Goal: Information Seeking & Learning: Learn about a topic

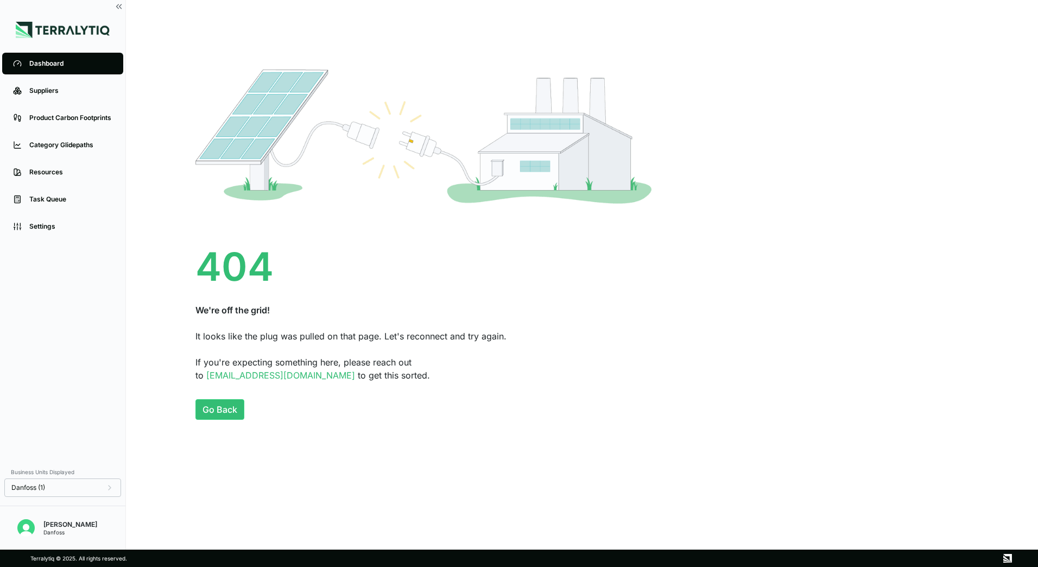
click at [56, 524] on div "[PERSON_NAME]" at bounding box center [70, 524] width 54 height 9
click at [63, 99] on link "Suppliers" at bounding box center [62, 91] width 121 height 22
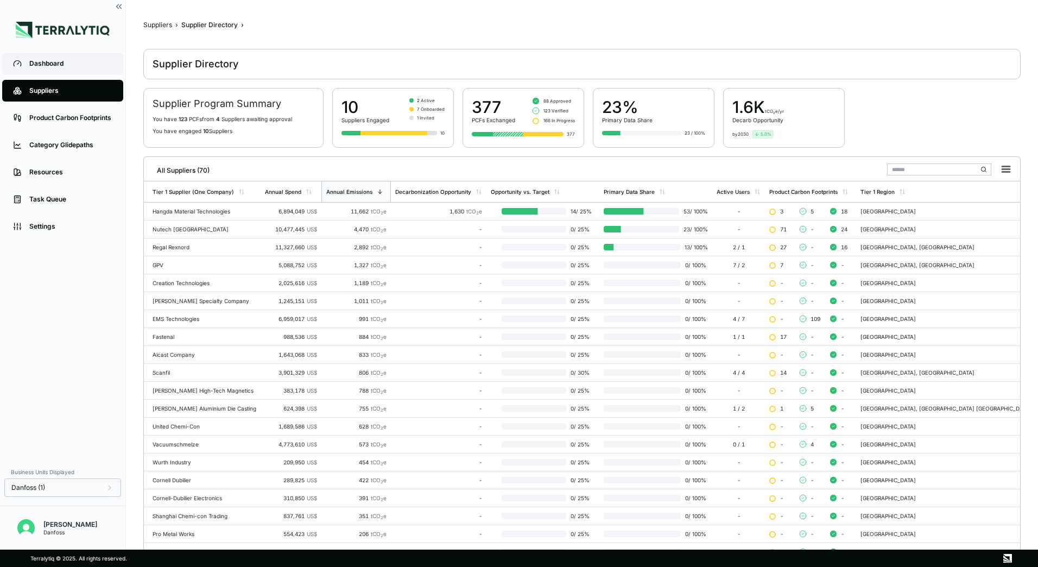
click at [67, 72] on link "Dashboard" at bounding box center [62, 64] width 121 height 22
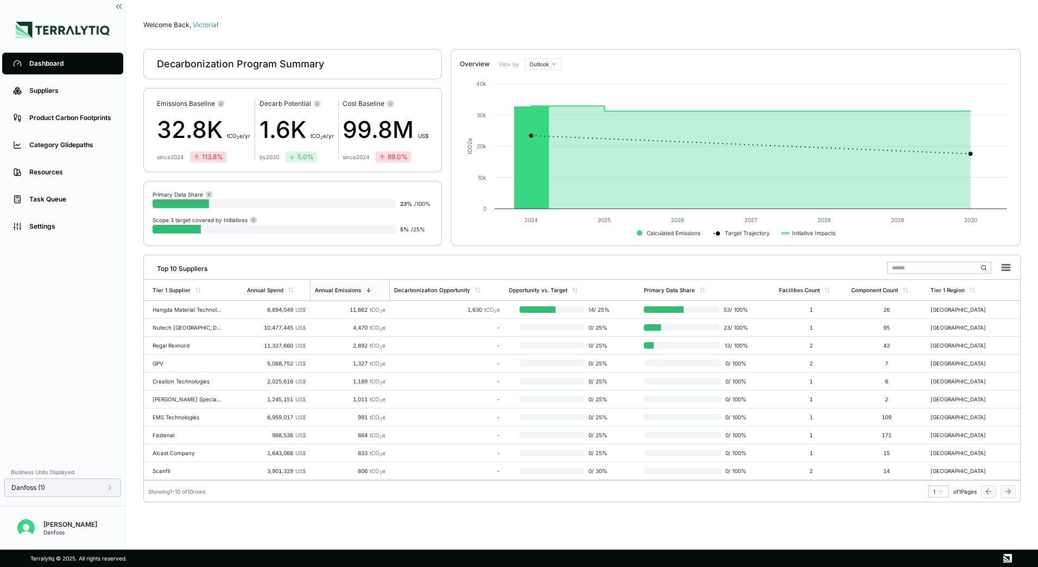
click at [98, 484] on div "Danfoss (1)" at bounding box center [62, 487] width 103 height 9
click at [173, 433] on icon at bounding box center [174, 431] width 4 height 3
click at [179, 420] on div "PL17" at bounding box center [198, 419] width 64 height 13
click at [222, 502] on button "Apply" at bounding box center [221, 499] width 25 height 12
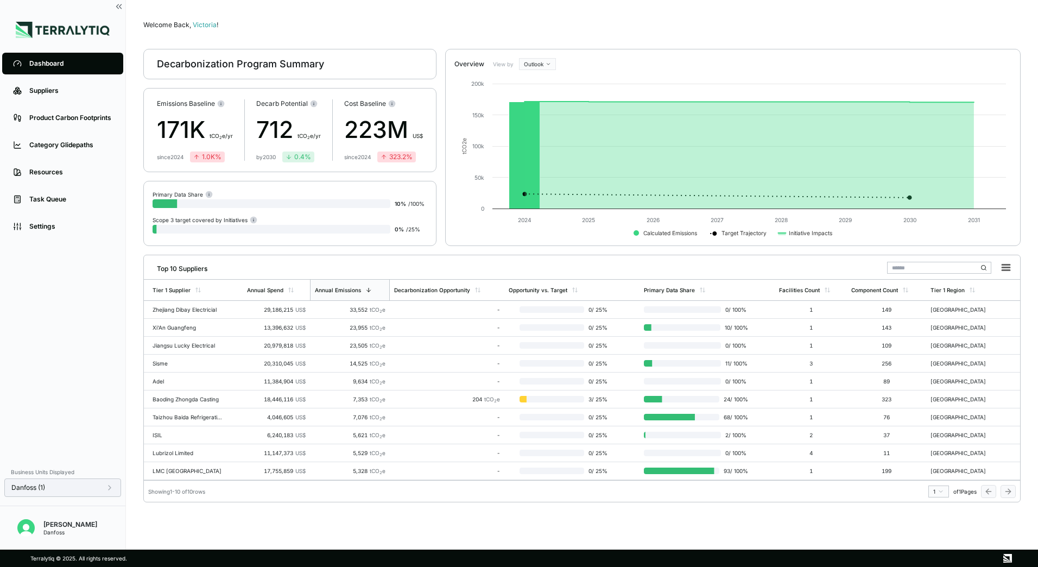
click at [97, 489] on div "Danfoss (1)" at bounding box center [62, 487] width 103 height 9
click at [172, 421] on icon at bounding box center [174, 419] width 7 height 7
click at [177, 430] on div at bounding box center [174, 432] width 9 height 9
click at [222, 503] on button "Apply" at bounding box center [221, 499] width 25 height 12
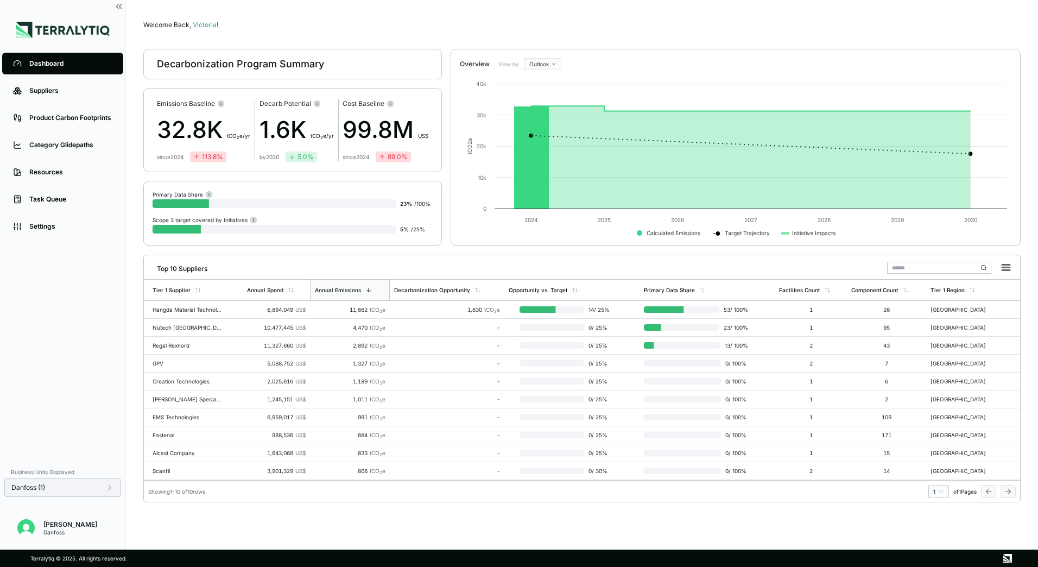
click at [86, 491] on div "Danfoss (1)" at bounding box center [62, 487] width 103 height 9
click at [175, 419] on div at bounding box center [174, 419] width 9 height 9
click at [173, 438] on div "PL37" at bounding box center [198, 432] width 64 height 13
drag, startPoint x: 216, startPoint y: 491, endPoint x: 217, endPoint y: 497, distance: 6.1
click at [217, 495] on div "Apply" at bounding box center [184, 499] width 107 height 21
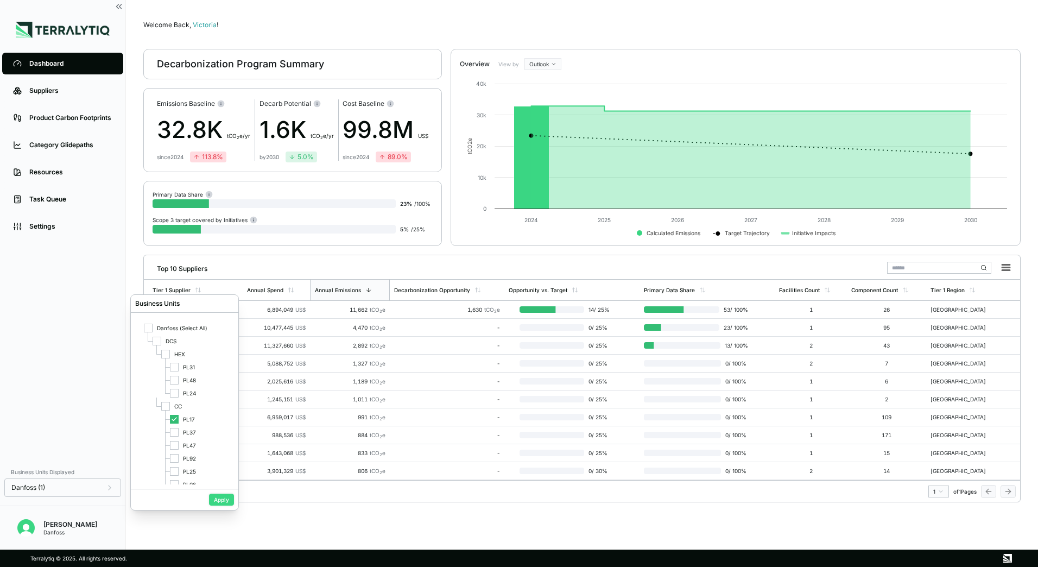
click at [217, 497] on button "Apply" at bounding box center [221, 499] width 25 height 12
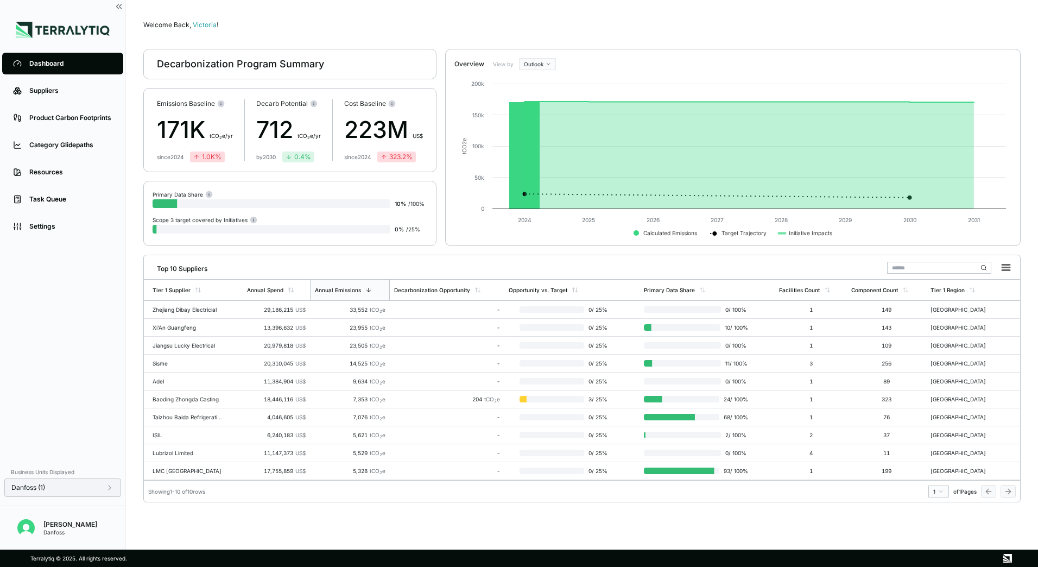
click at [115, 487] on div "Danfoss (1)" at bounding box center [62, 487] width 117 height 18
click at [109, 489] on icon at bounding box center [109, 487] width 9 height 9
click at [178, 433] on div at bounding box center [174, 432] width 9 height 9
click at [173, 420] on icon at bounding box center [174, 418] width 4 height 3
click at [223, 498] on button "Apply" at bounding box center [221, 499] width 25 height 12
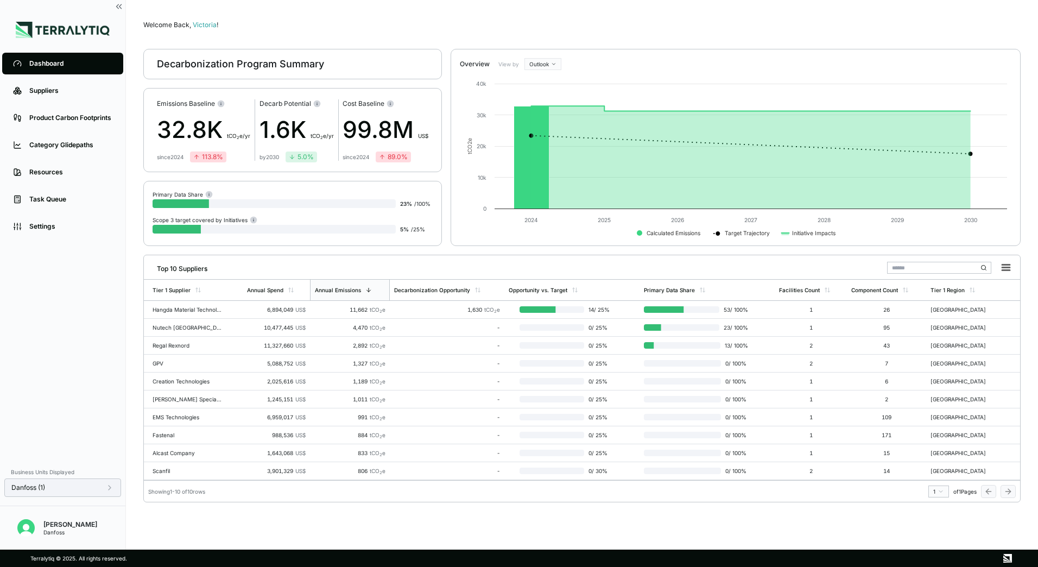
click at [102, 490] on div "Danfoss (1)" at bounding box center [62, 487] width 103 height 9
click at [173, 433] on icon at bounding box center [174, 432] width 7 height 7
click at [174, 447] on div at bounding box center [174, 445] width 9 height 9
click at [218, 497] on button "Apply" at bounding box center [221, 499] width 25 height 12
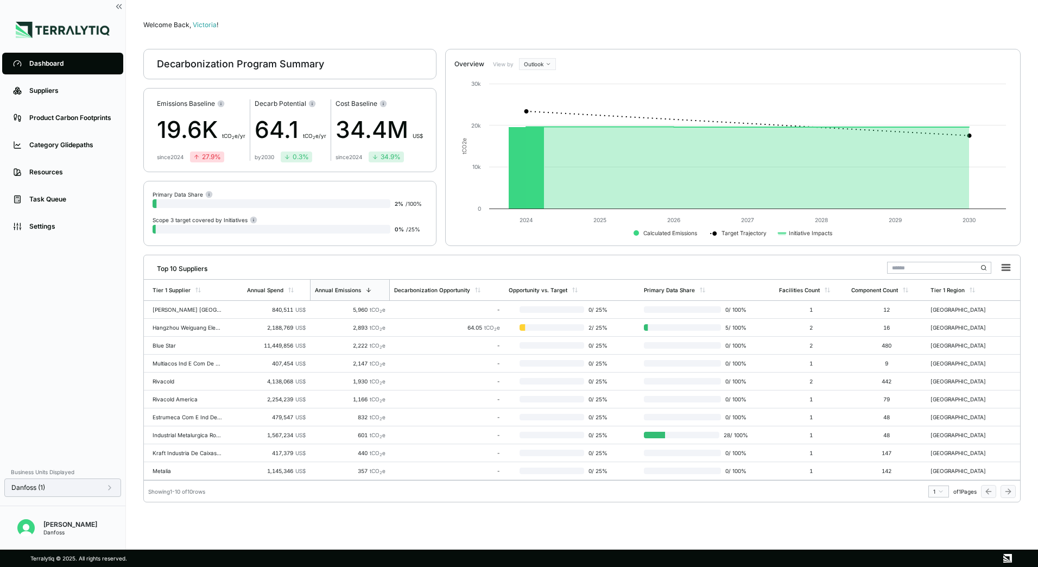
click at [101, 490] on div "Danfoss (1)" at bounding box center [62, 487] width 103 height 9
click at [176, 459] on div at bounding box center [174, 458] width 9 height 9
click at [175, 446] on icon at bounding box center [174, 445] width 7 height 7
click at [217, 498] on button "Apply" at bounding box center [221, 499] width 25 height 12
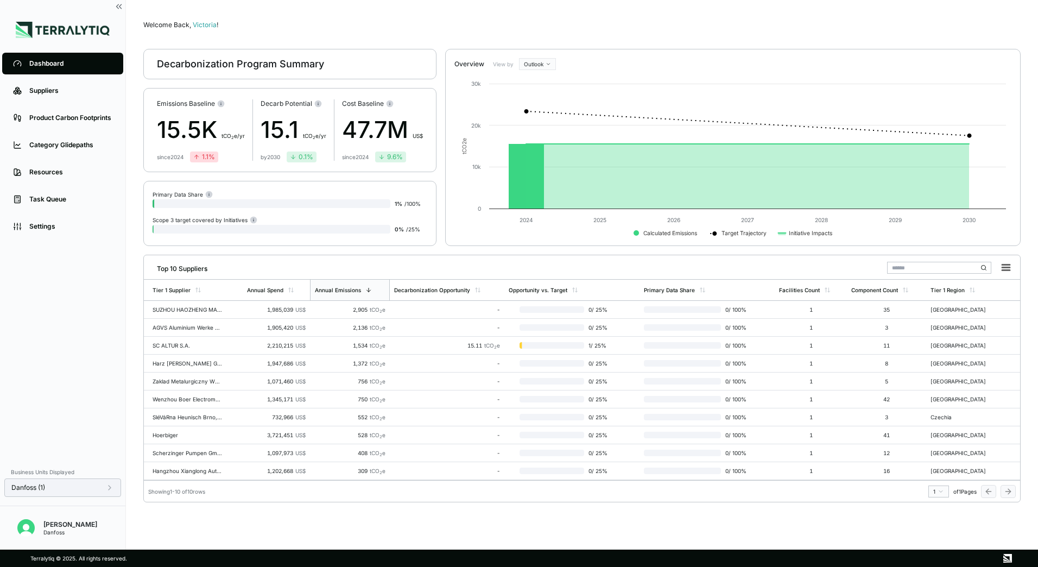
click at [99, 485] on div "Danfoss (1)" at bounding box center [62, 487] width 103 height 9
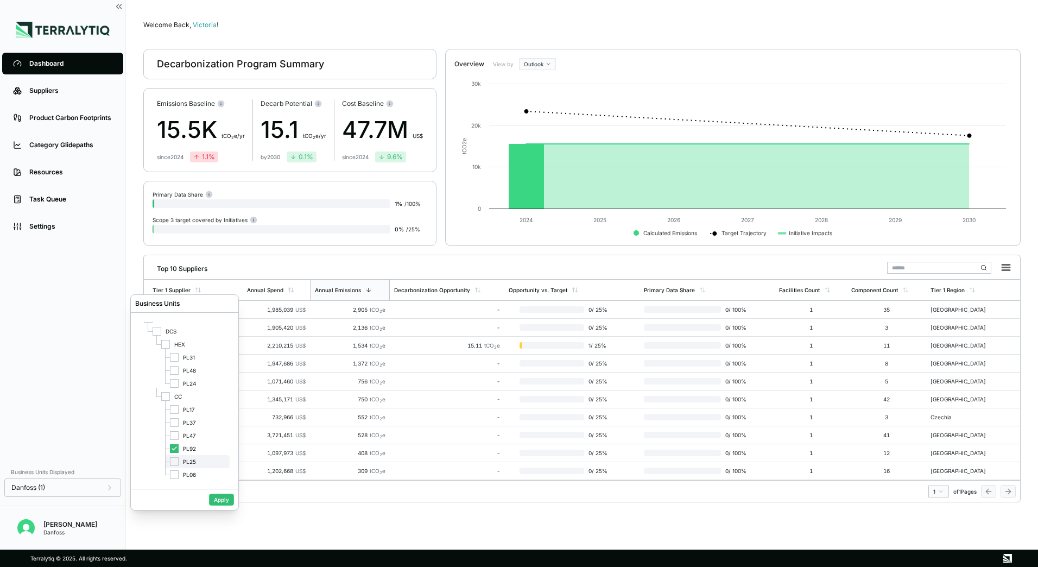
scroll to position [11, 0]
click at [175, 463] on div at bounding box center [174, 460] width 9 height 9
click at [174, 448] on icon at bounding box center [174, 447] width 4 height 3
click at [217, 498] on button "Apply" at bounding box center [221, 499] width 25 height 12
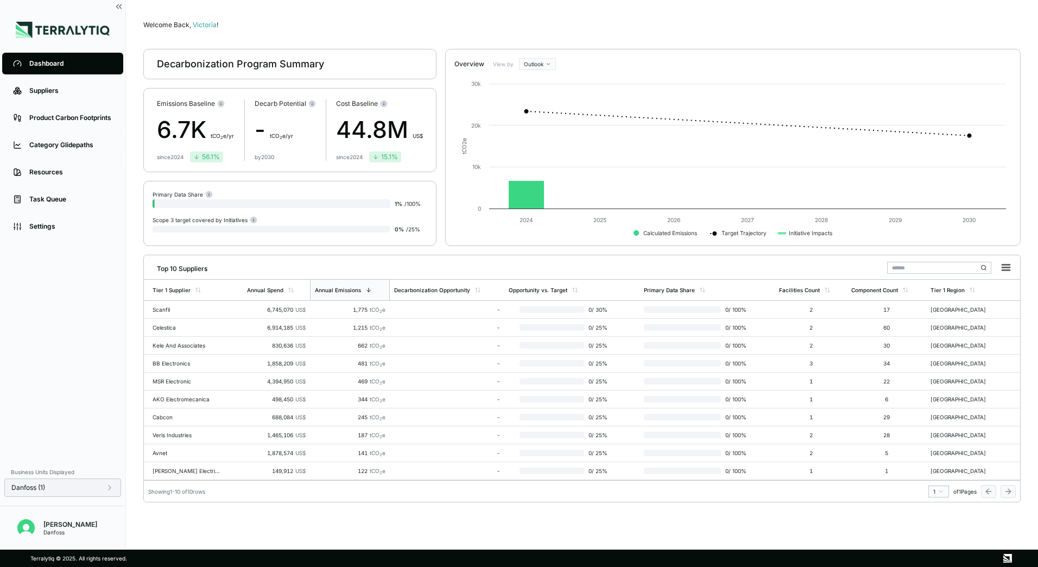
click at [100, 486] on div "Danfoss (1)" at bounding box center [62, 487] width 103 height 9
click at [174, 476] on div at bounding box center [174, 473] width 9 height 9
click at [174, 461] on icon at bounding box center [174, 460] width 7 height 7
click at [214, 498] on button "Apply" at bounding box center [221, 499] width 25 height 12
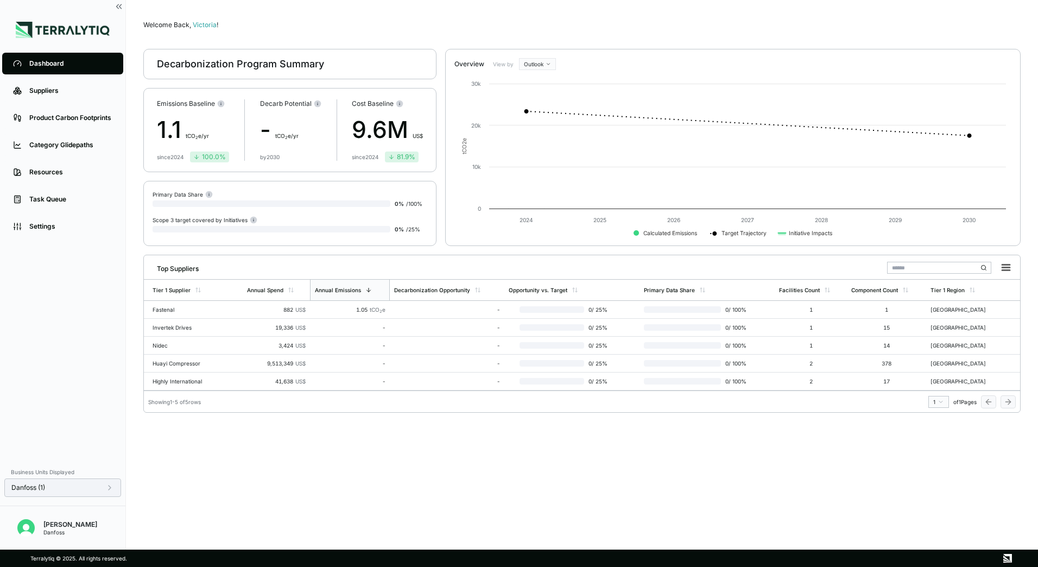
click at [101, 487] on div "Danfoss (1)" at bounding box center [62, 487] width 103 height 9
click at [174, 369] on div at bounding box center [174, 367] width 9 height 9
click at [178, 482] on div at bounding box center [174, 484] width 9 height 9
click at [213, 499] on button "Apply" at bounding box center [221, 499] width 25 height 12
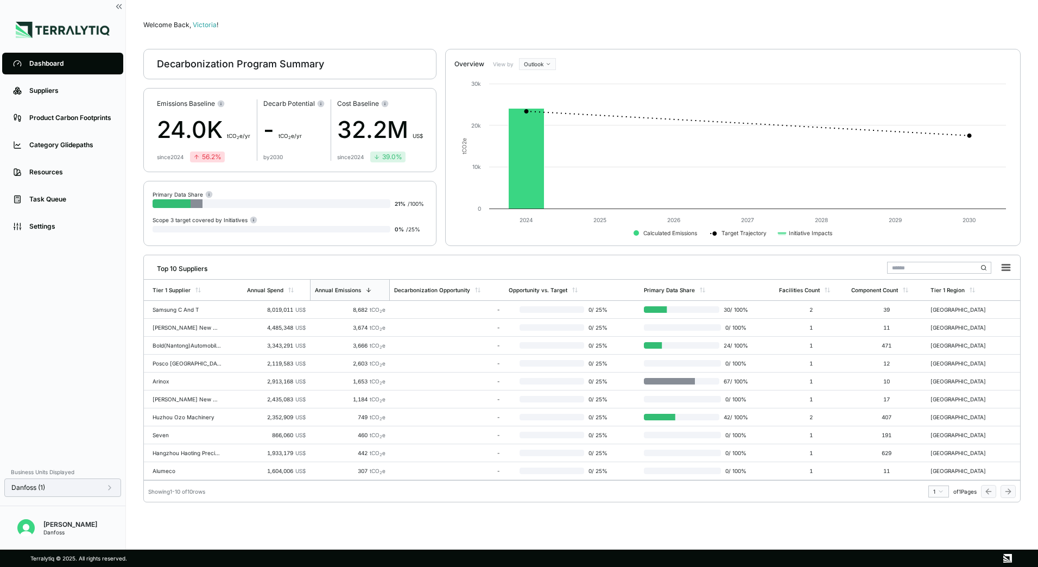
click at [90, 485] on div "Danfoss (1)" at bounding box center [62, 487] width 103 height 9
click at [177, 378] on div at bounding box center [174, 380] width 9 height 9
click at [176, 368] on icon at bounding box center [174, 367] width 7 height 7
click at [222, 504] on button "Apply" at bounding box center [221, 499] width 25 height 12
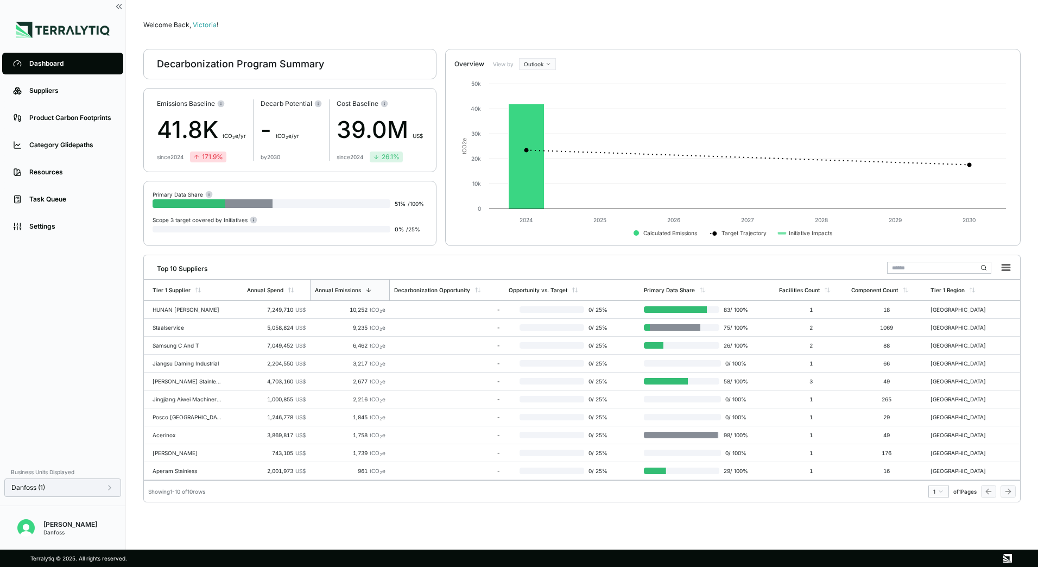
click at [102, 489] on div "Danfoss (1)" at bounding box center [62, 487] width 103 height 9
click at [175, 391] on div at bounding box center [174, 393] width 9 height 9
click at [175, 380] on icon at bounding box center [174, 379] width 4 height 3
click at [217, 502] on button "Apply" at bounding box center [221, 499] width 25 height 12
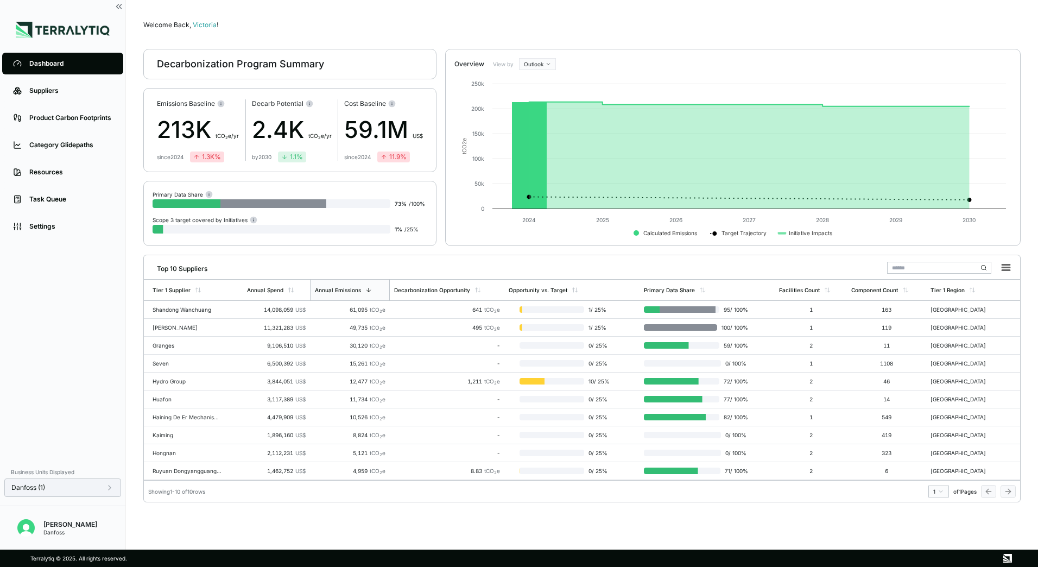
click at [80, 488] on div "Danfoss (1)" at bounding box center [62, 487] width 103 height 9
click at [60, 91] on div "Suppliers" at bounding box center [70, 90] width 83 height 9
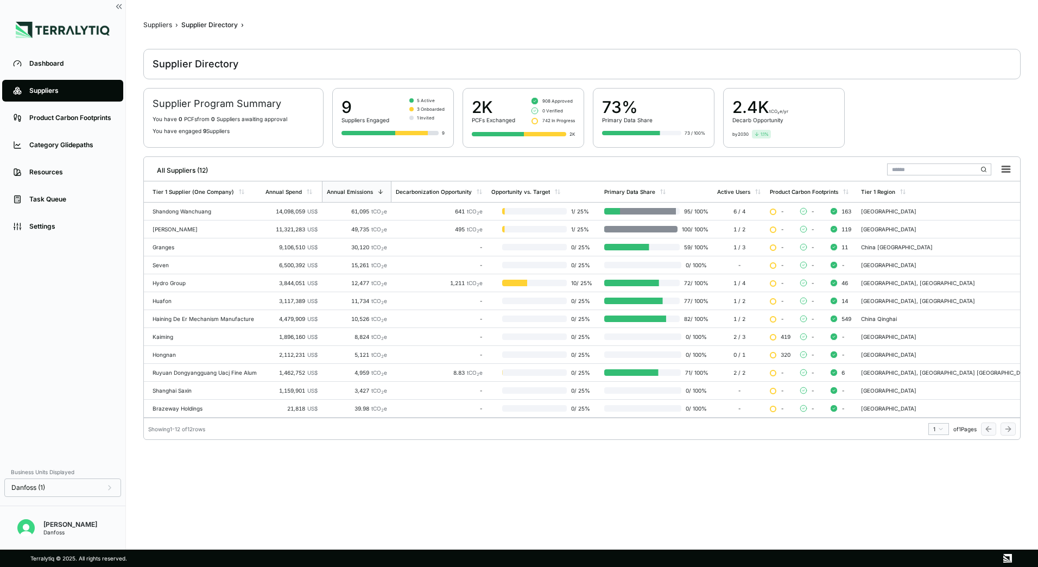
click at [56, 52] on li "Dashboard" at bounding box center [62, 63] width 125 height 27
click at [61, 65] on div "Dashboard" at bounding box center [70, 63] width 83 height 9
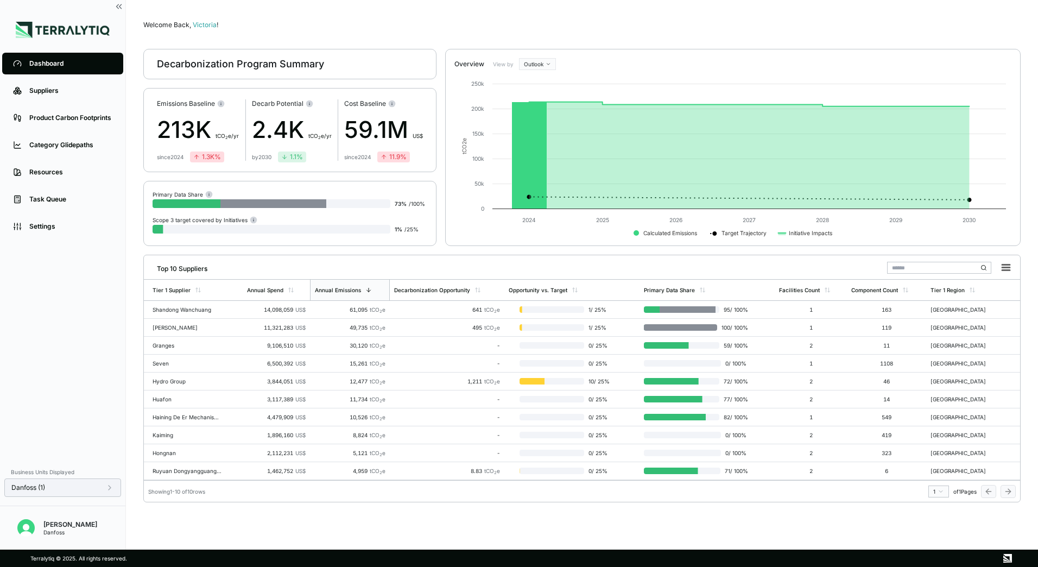
click at [101, 489] on div "Danfoss (1)" at bounding box center [62, 487] width 103 height 9
click at [186, 395] on span "PL24" at bounding box center [189, 393] width 13 height 7
click at [172, 432] on div at bounding box center [174, 432] width 9 height 9
click at [224, 503] on button "Apply" at bounding box center [221, 499] width 25 height 12
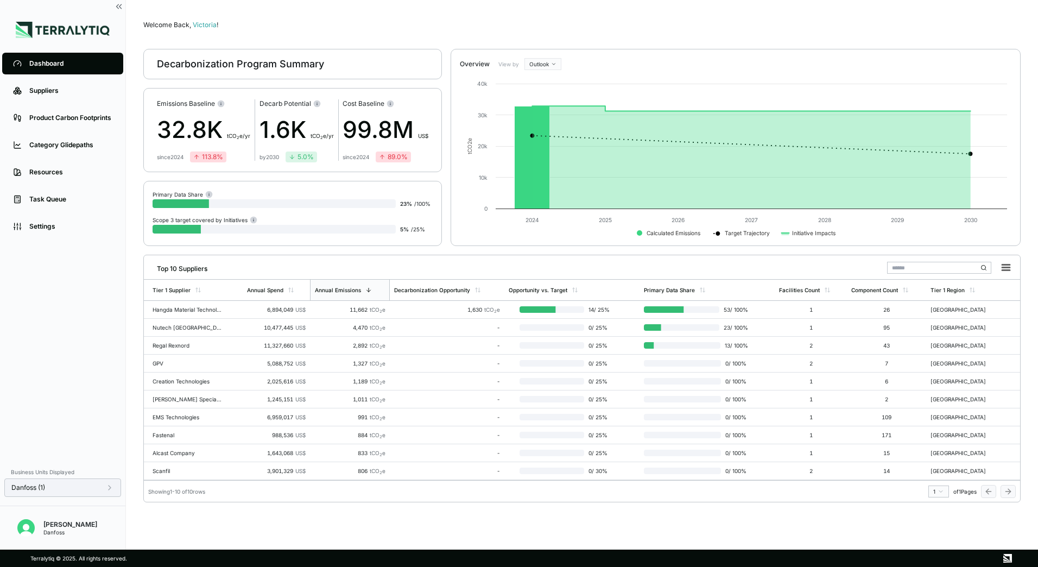
click at [108, 487] on icon at bounding box center [109, 487] width 9 height 9
click at [180, 433] on div "PL37" at bounding box center [198, 432] width 64 height 13
click at [177, 381] on div at bounding box center [174, 380] width 9 height 9
click at [177, 381] on icon at bounding box center [174, 380] width 7 height 7
click at [176, 392] on div at bounding box center [174, 393] width 9 height 9
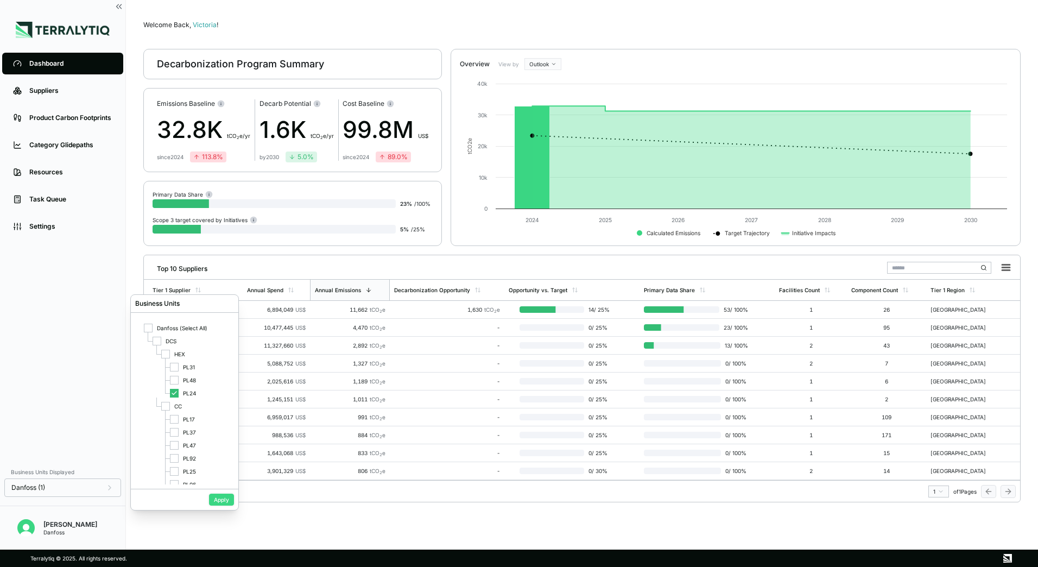
click at [218, 501] on button "Apply" at bounding box center [221, 499] width 25 height 12
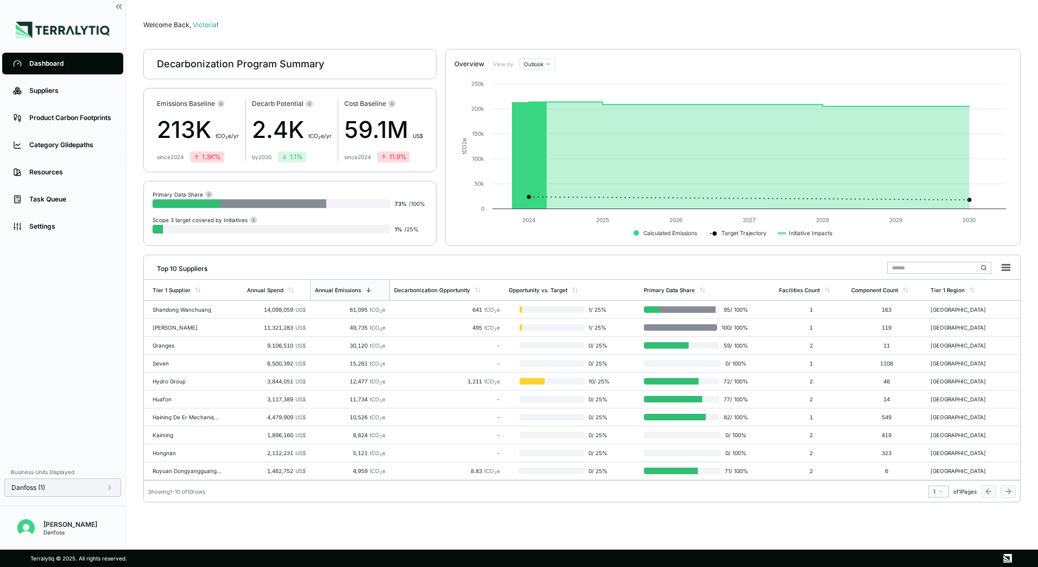
click at [89, 488] on div "Danfoss (1)" at bounding box center [62, 487] width 103 height 9
click at [173, 396] on icon at bounding box center [174, 393] width 7 height 7
click at [176, 380] on div at bounding box center [174, 380] width 9 height 9
click at [224, 505] on button "Apply" at bounding box center [221, 499] width 25 height 12
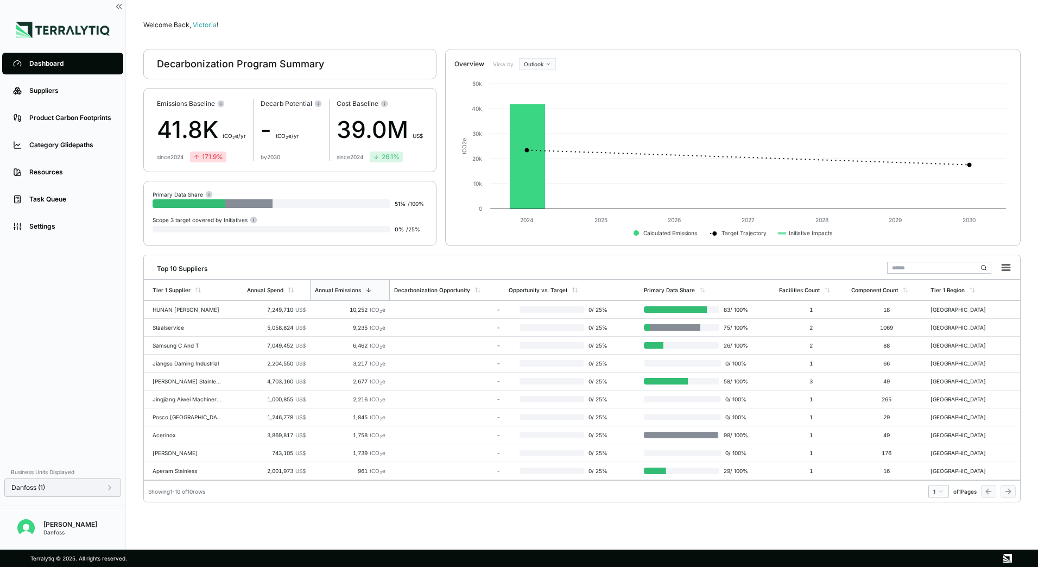
click at [86, 491] on div "Danfoss (1)" at bounding box center [62, 487] width 103 height 9
click at [179, 380] on div "PL48" at bounding box center [198, 379] width 64 height 13
click at [178, 367] on div at bounding box center [174, 367] width 9 height 9
click at [221, 498] on button "Apply" at bounding box center [221, 499] width 25 height 12
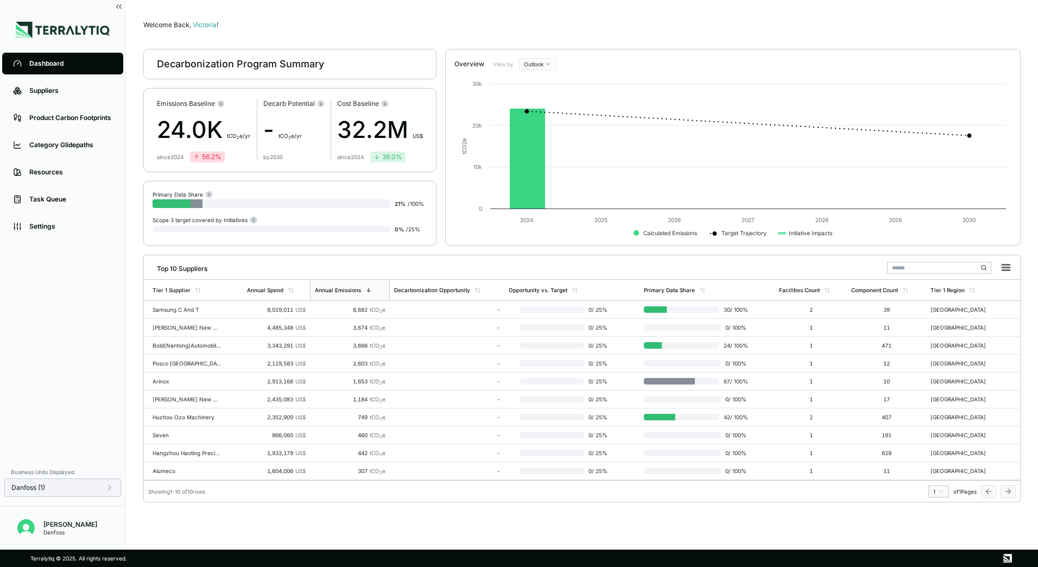
click at [104, 487] on div "Danfoss (1)" at bounding box center [62, 487] width 103 height 9
click at [170, 367] on div "PL31" at bounding box center [185, 366] width 90 height 13
click at [174, 420] on div at bounding box center [174, 419] width 9 height 9
click at [176, 366] on icon at bounding box center [174, 367] width 7 height 7
click at [209, 500] on button "Apply" at bounding box center [221, 499] width 25 height 12
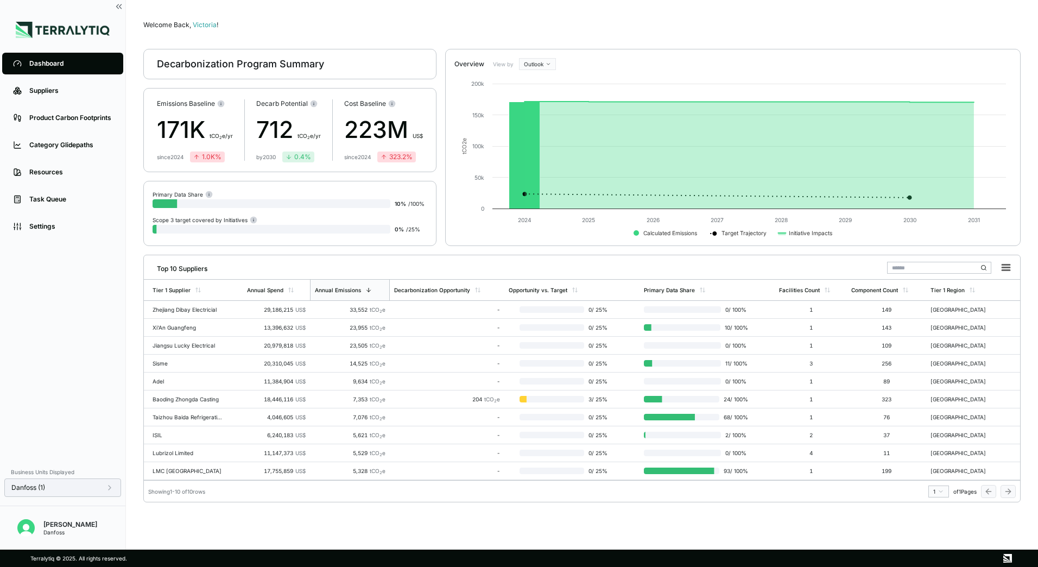
click at [61, 486] on div "Danfoss (1)" at bounding box center [62, 487] width 103 height 9
click at [174, 448] on div at bounding box center [174, 445] width 9 height 9
click at [174, 421] on icon at bounding box center [174, 419] width 7 height 7
click at [222, 499] on button "Apply" at bounding box center [221, 499] width 25 height 12
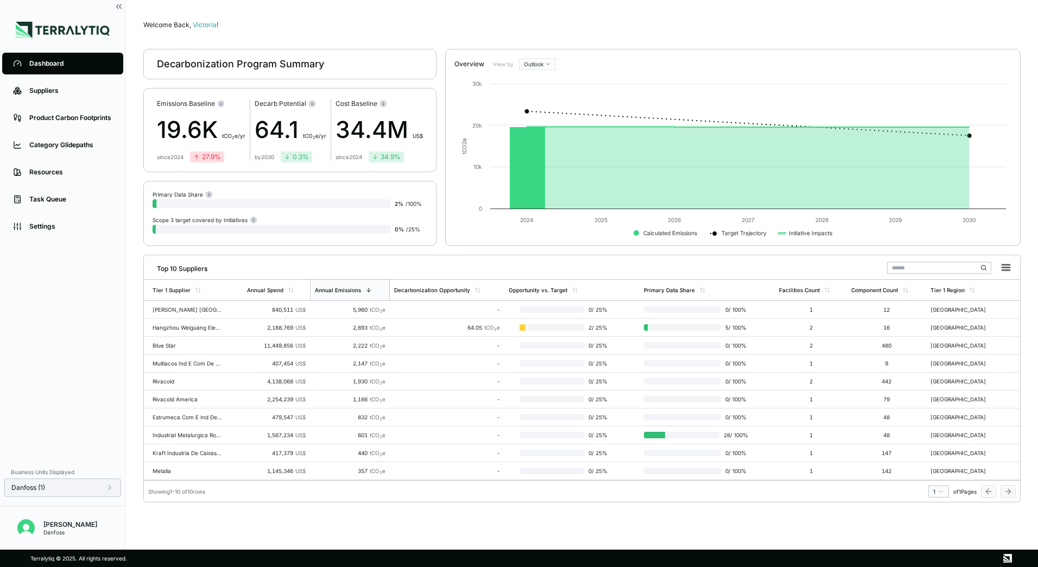
click at [94, 486] on div "Danfoss (1)" at bounding box center [62, 487] width 103 height 9
click at [175, 449] on div at bounding box center [174, 447] width 9 height 9
click at [178, 436] on div at bounding box center [174, 434] width 9 height 9
click at [221, 500] on button "Apply" at bounding box center [221, 499] width 25 height 12
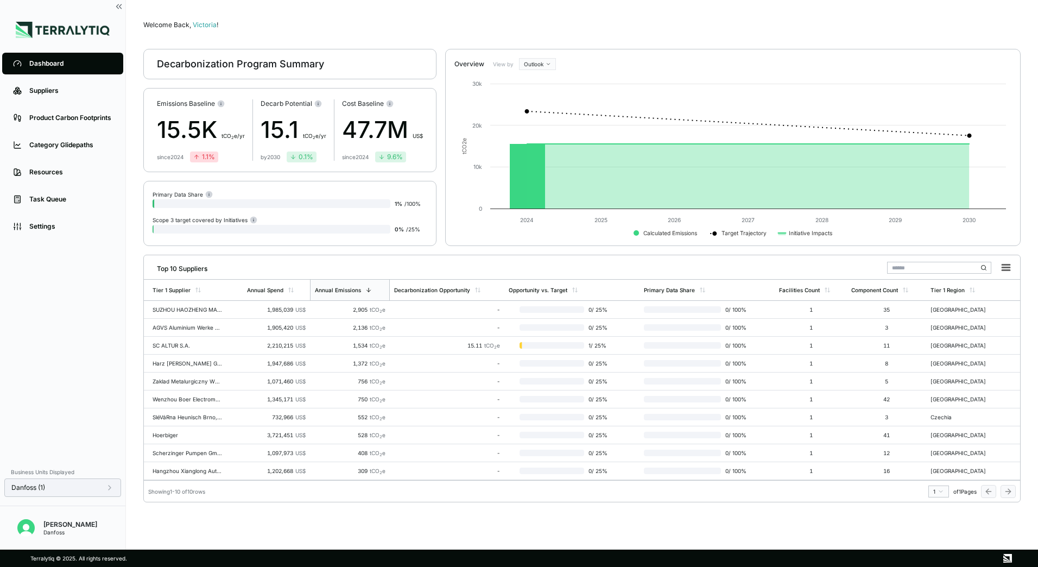
click at [85, 490] on div "Danfoss (1)" at bounding box center [62, 487] width 103 height 9
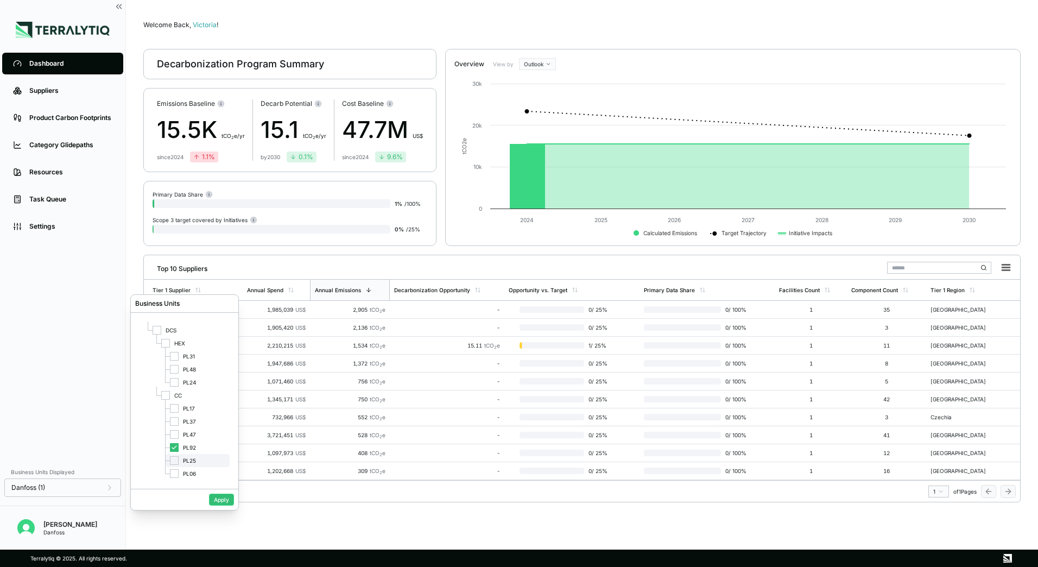
click at [178, 464] on div at bounding box center [174, 460] width 9 height 9
click at [176, 446] on icon at bounding box center [174, 447] width 4 height 3
click at [219, 498] on button "Apply" at bounding box center [221, 499] width 25 height 12
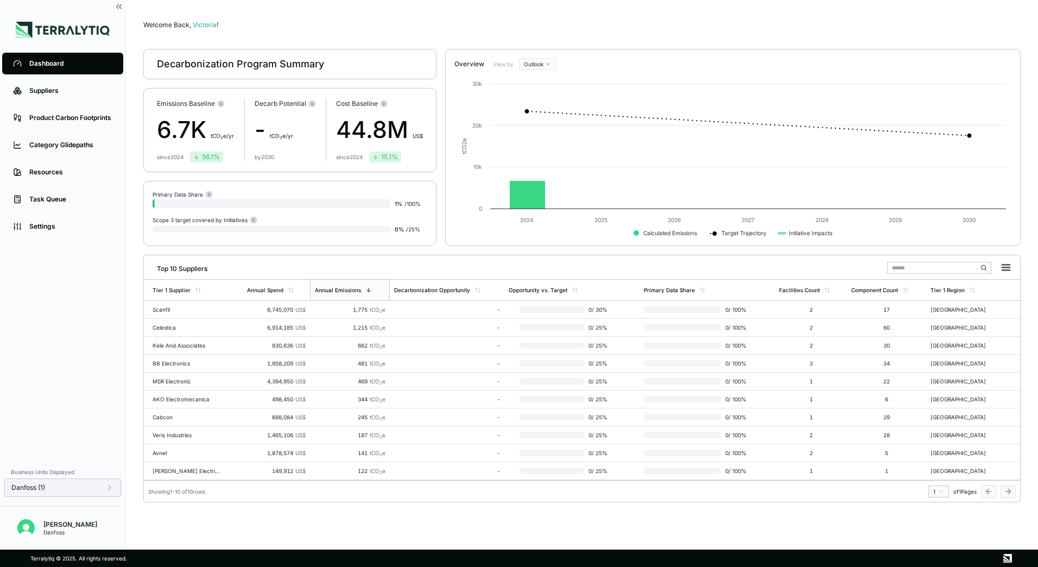
click at [95, 484] on div "Danfoss (1)" at bounding box center [62, 487] width 103 height 9
click at [178, 479] on div "PL06" at bounding box center [198, 484] width 64 height 13
click at [176, 471] on icon at bounding box center [174, 471] width 7 height 7
click at [214, 499] on button "Apply" at bounding box center [221, 499] width 25 height 12
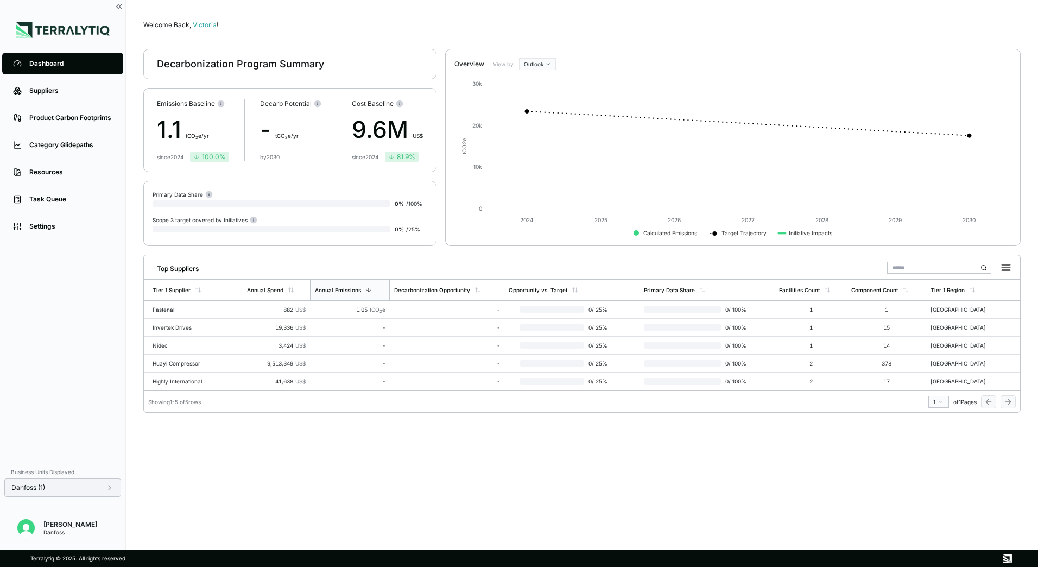
click at [91, 495] on div "Danfoss (1)" at bounding box center [62, 487] width 117 height 18
click at [94, 489] on div "Danfoss (1)" at bounding box center [62, 487] width 103 height 9
click at [178, 483] on div at bounding box center [174, 484] width 9 height 9
click at [171, 433] on div at bounding box center [174, 432] width 9 height 9
click at [217, 498] on button "Apply" at bounding box center [221, 499] width 25 height 12
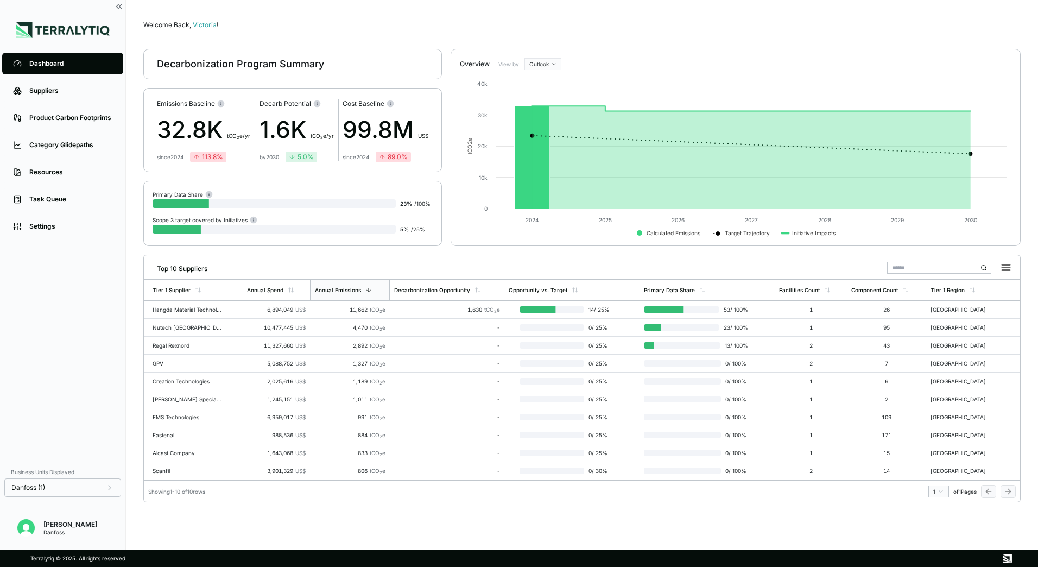
click at [302, 156] on div "5.0 %" at bounding box center [301, 157] width 25 height 9
click at [313, 104] on circle at bounding box center [316, 103] width 7 height 7
click at [409, 312] on div "1,630 tCO 2 e" at bounding box center [447, 309] width 106 height 7
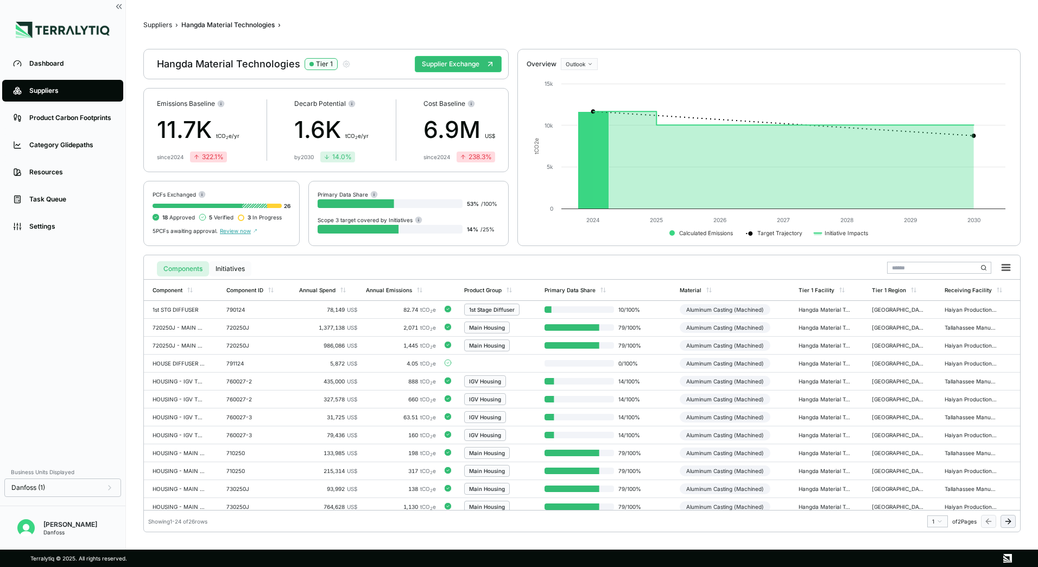
click at [231, 271] on button "Initiatives" at bounding box center [230, 268] width 42 height 15
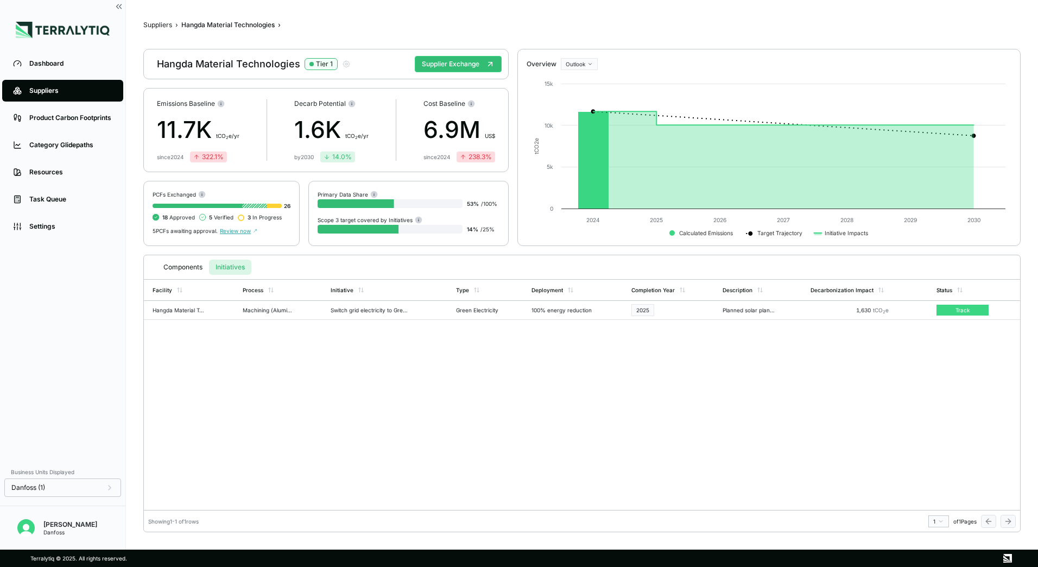
click at [953, 313] on table "Facility Process Initiative Type Deployment Completion Year Description Decarbo…" at bounding box center [582, 299] width 876 height 41
click at [953, 310] on table "Facility Process Initiative Type Deployment Completion Year Description Decarbo…" at bounding box center [582, 299] width 876 height 41
click at [164, 27] on button "Suppliers" at bounding box center [157, 25] width 29 height 9
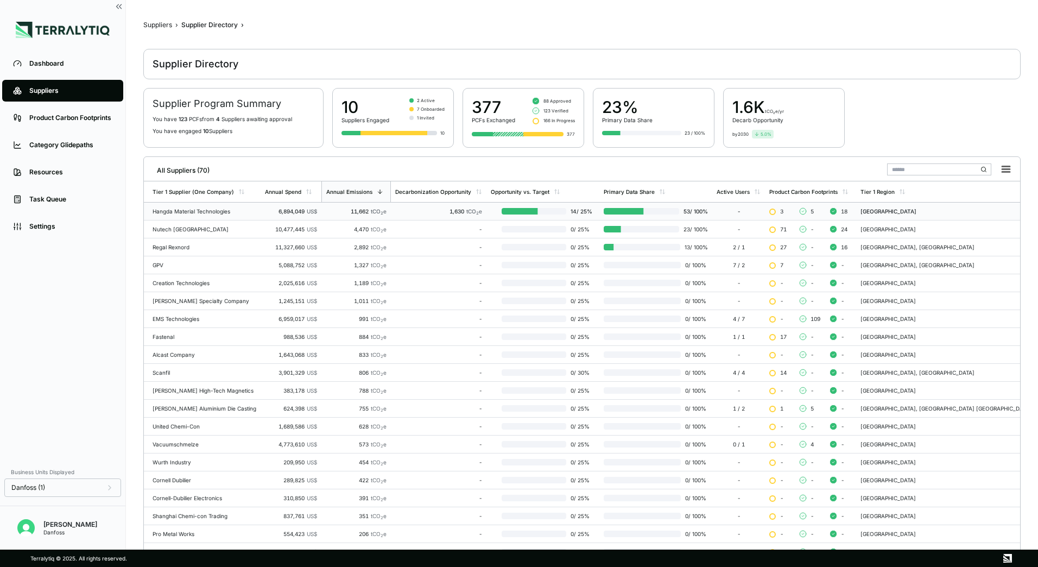
click at [453, 211] on div "1,630 tCO 2 e" at bounding box center [438, 211] width 87 height 7
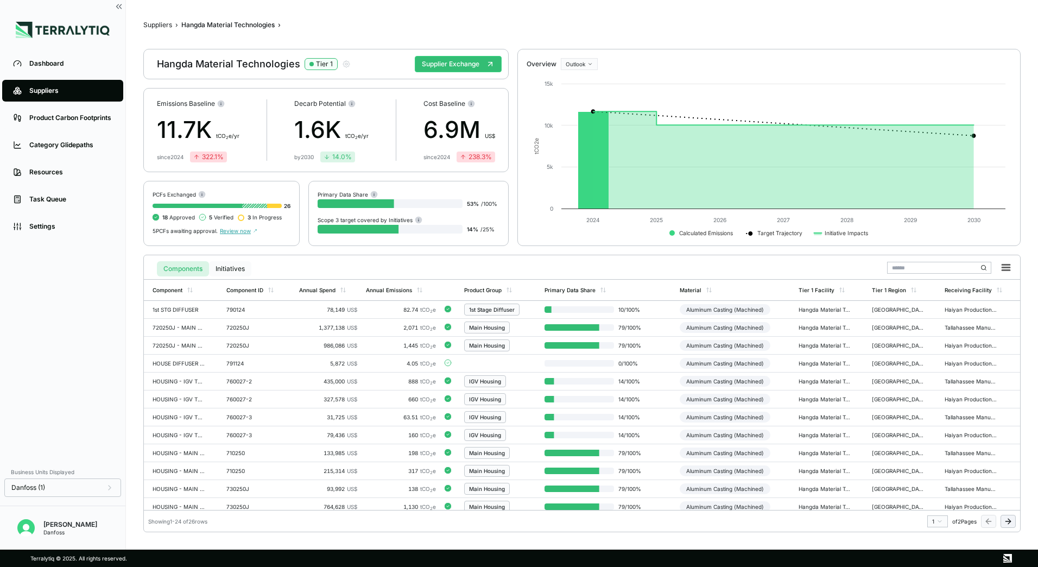
click at [243, 264] on button "Initiatives" at bounding box center [230, 268] width 42 height 15
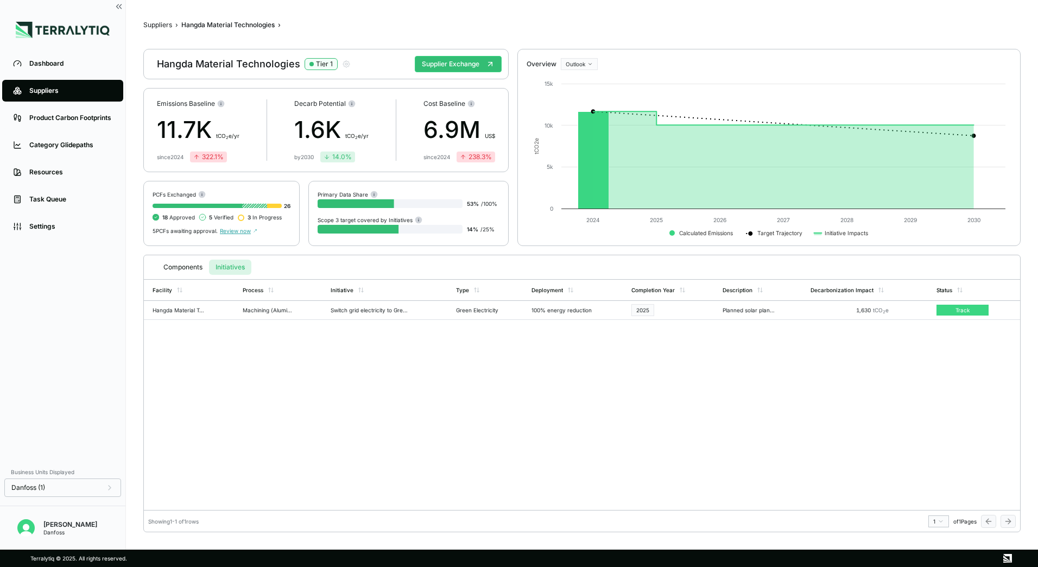
click at [380, 310] on table "Facility Process Initiative Type Deployment Completion Year Description Decarbo…" at bounding box center [582, 299] width 876 height 41
click at [363, 311] on table "Facility Process Initiative Type Deployment Completion Year Description Decarbo…" at bounding box center [582, 299] width 876 height 41
click at [180, 306] on table "Facility Process Initiative Type Deployment Completion Year Description Decarbo…" at bounding box center [582, 299] width 876 height 41
click at [159, 25] on button "Suppliers" at bounding box center [157, 25] width 29 height 9
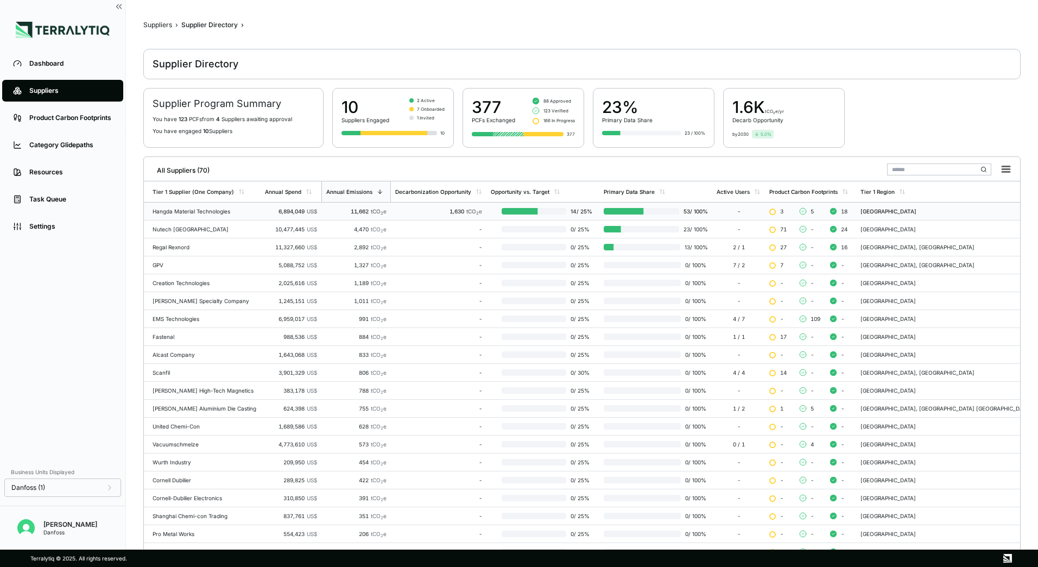
click at [220, 214] on div "Hangda Material Technologies" at bounding box center [205, 211] width 104 height 7
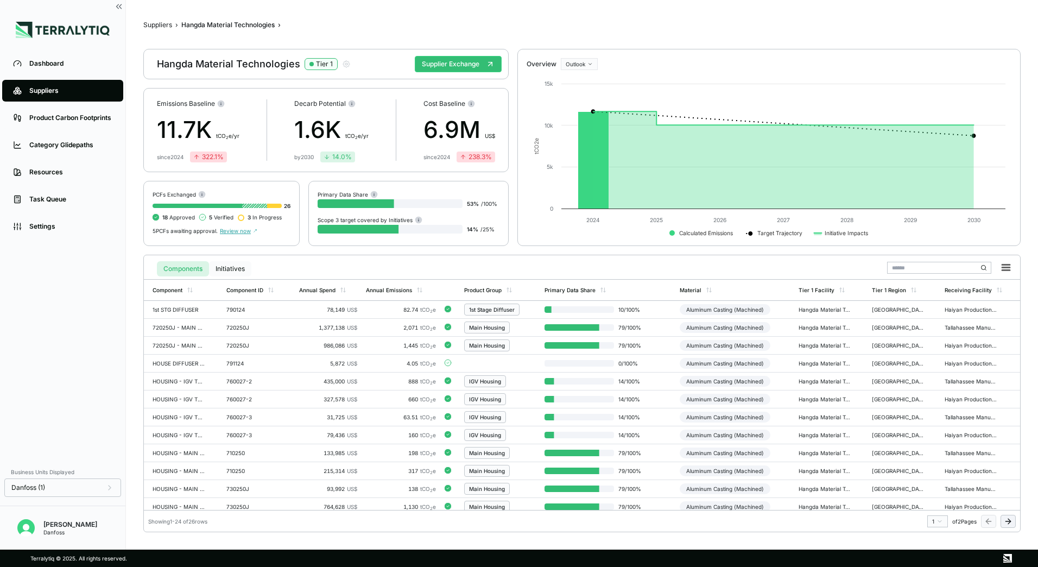
click at [235, 268] on button "Initiatives" at bounding box center [230, 268] width 42 height 15
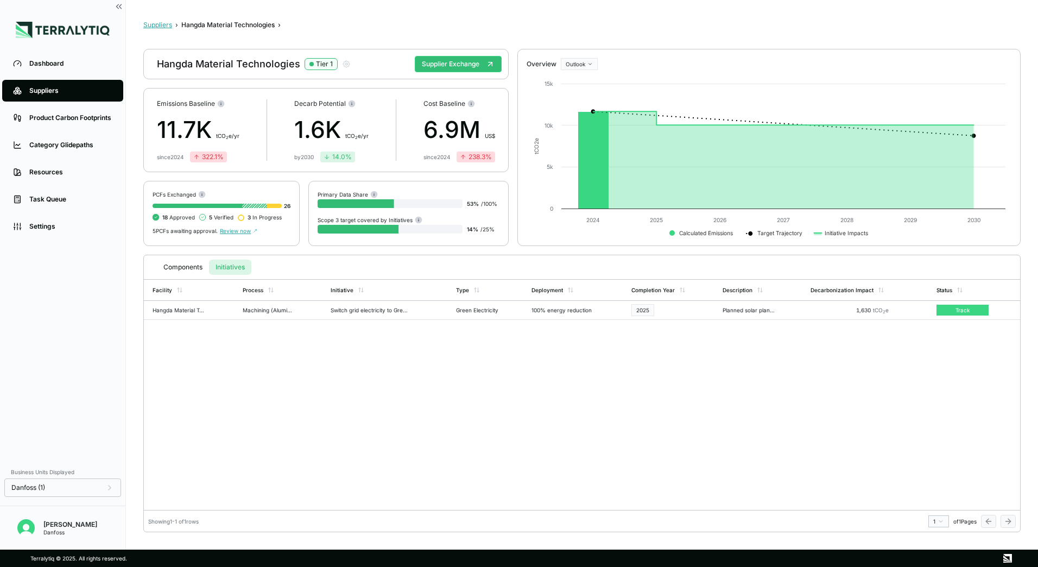
click at [166, 28] on button "Suppliers" at bounding box center [157, 25] width 29 height 9
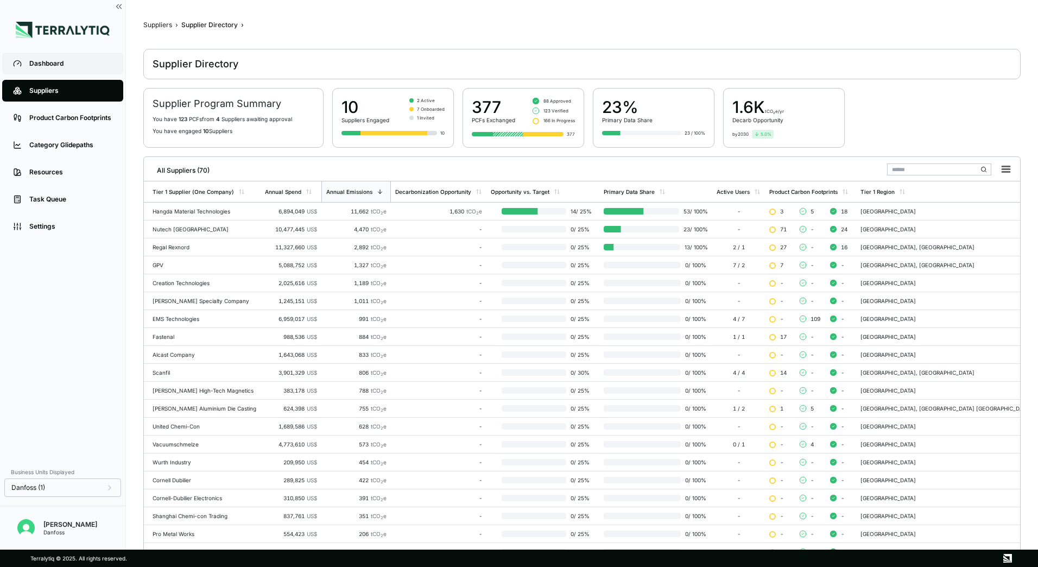
click at [68, 69] on link "Dashboard" at bounding box center [62, 64] width 121 height 22
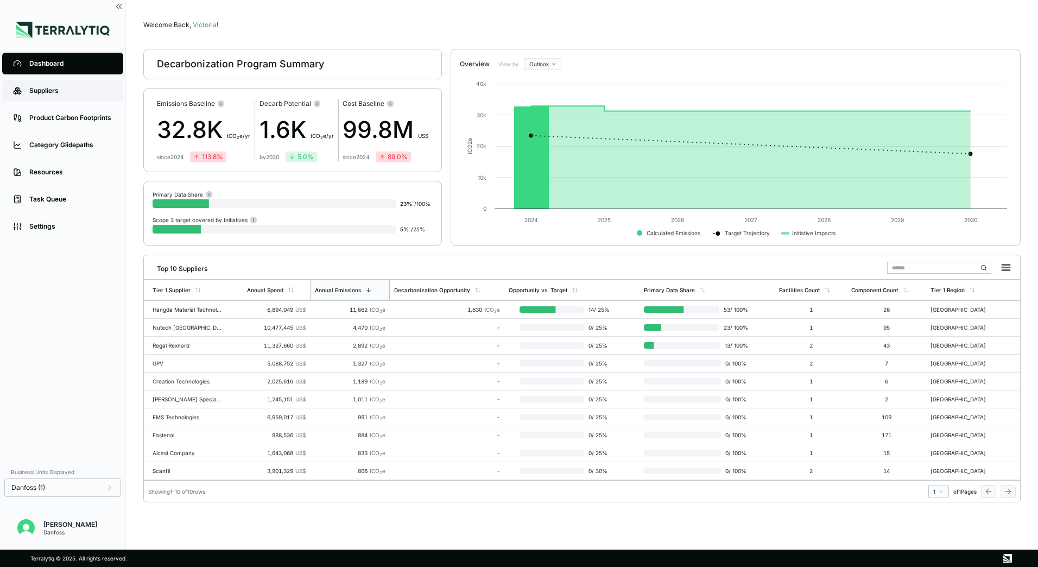
click at [59, 97] on link "Suppliers" at bounding box center [62, 91] width 121 height 22
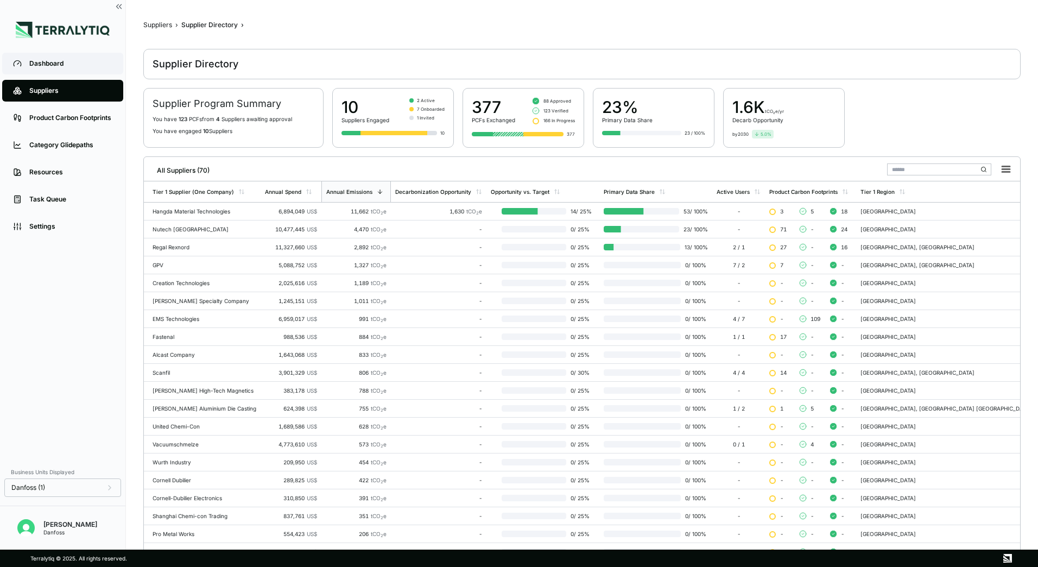
click at [60, 71] on link "Dashboard" at bounding box center [62, 64] width 121 height 22
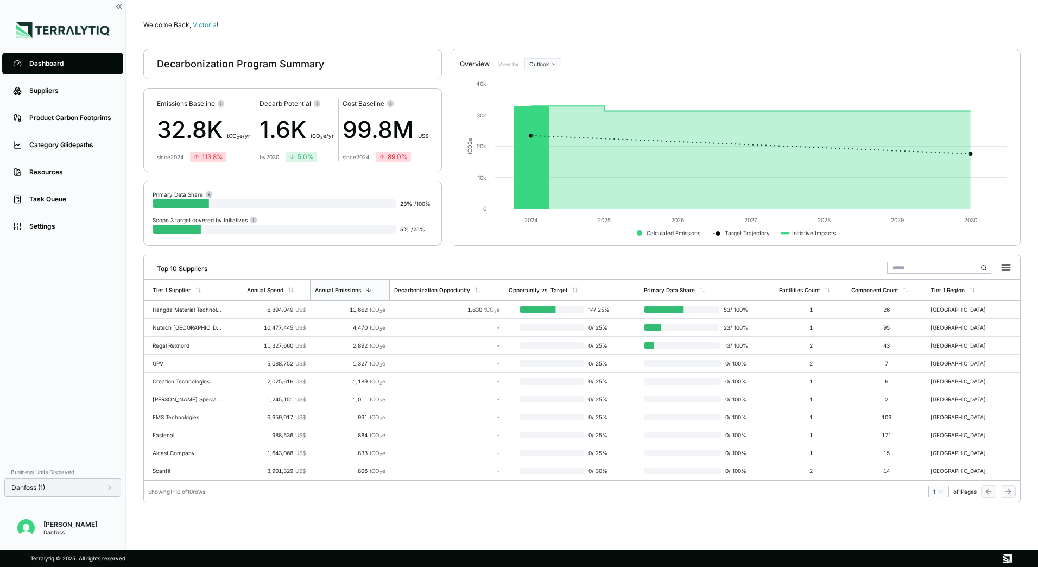
click at [102, 488] on div "Danfoss (1)" at bounding box center [62, 487] width 103 height 9
click at [174, 434] on icon at bounding box center [174, 432] width 7 height 7
click at [173, 419] on div at bounding box center [174, 419] width 9 height 9
click at [223, 501] on button "Apply" at bounding box center [221, 499] width 25 height 12
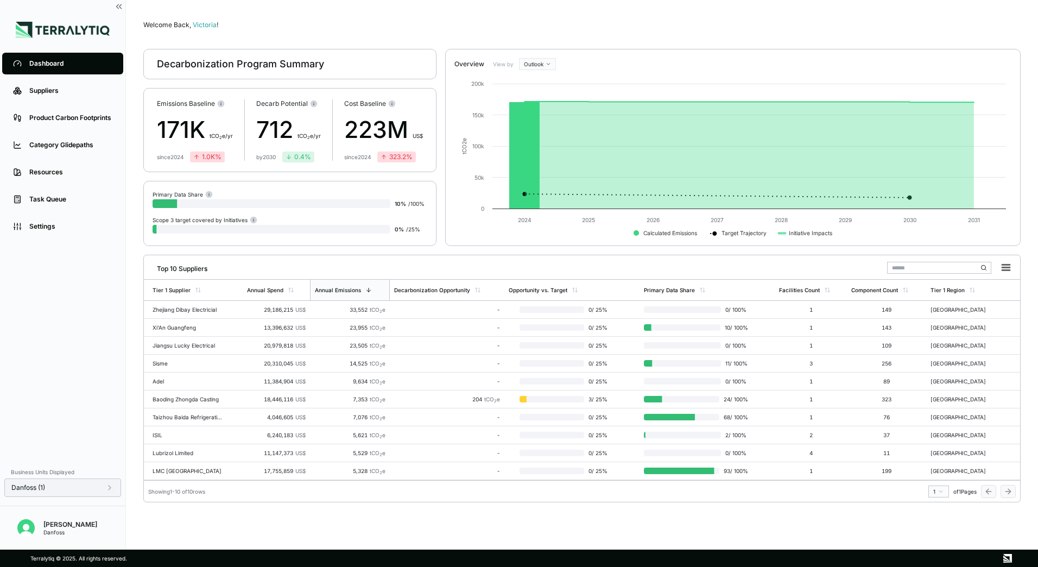
click at [103, 489] on div "Danfoss (1)" at bounding box center [62, 487] width 103 height 9
click at [173, 419] on icon at bounding box center [174, 419] width 7 height 7
click at [169, 393] on div at bounding box center [167, 393] width 5 height 1
click at [173, 395] on div at bounding box center [174, 393] width 9 height 9
click at [220, 501] on button "Apply" at bounding box center [221, 499] width 25 height 12
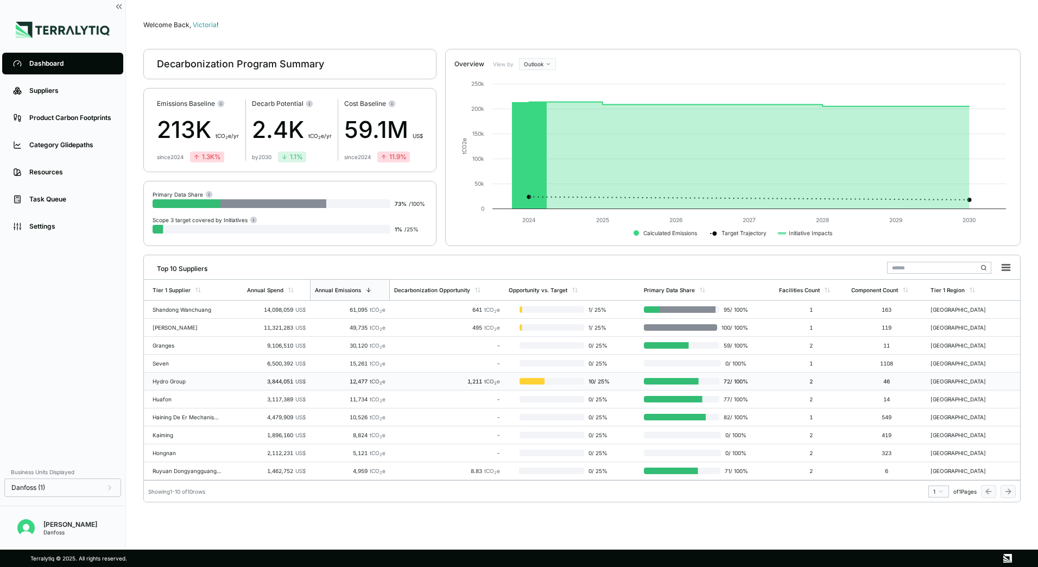
click at [514, 382] on div at bounding box center [514, 381] width 11 height 9
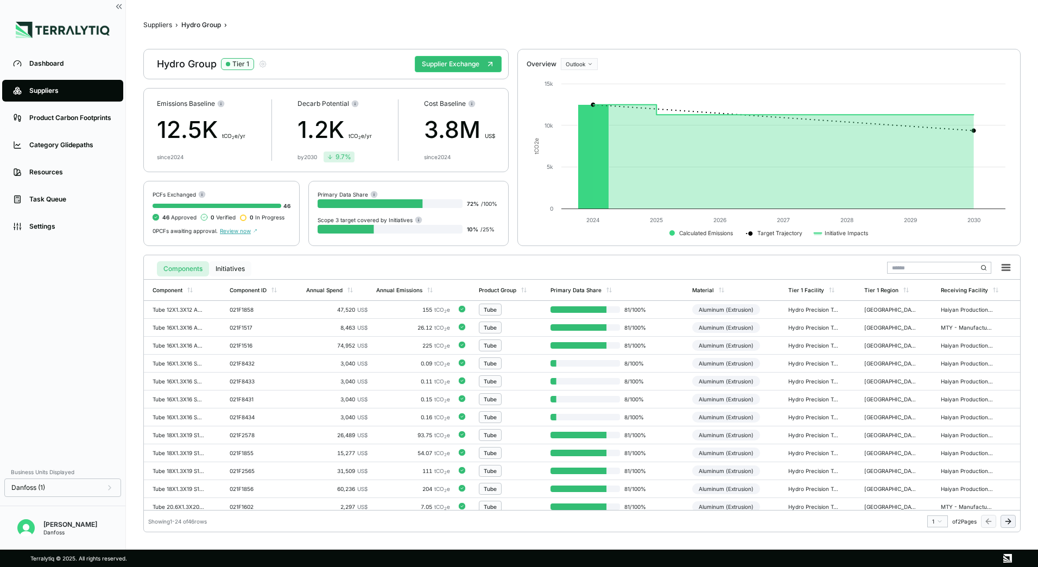
click at [222, 274] on button "Initiatives" at bounding box center [230, 268] width 42 height 15
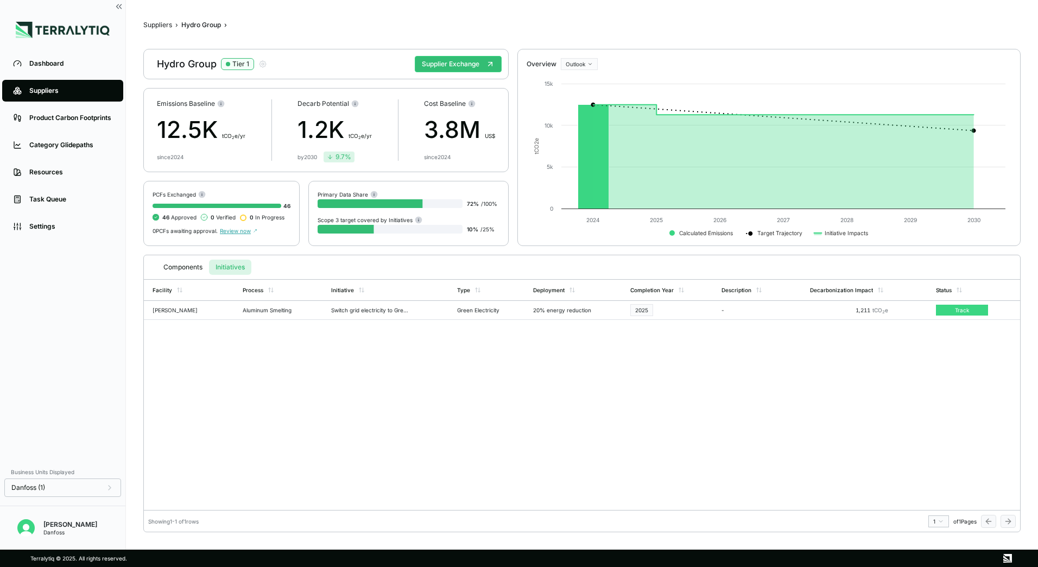
click at [242, 309] on table "Facility Process Initiative Type Deployment Completion Year Description Decarbo…" at bounding box center [582, 299] width 876 height 41
click at [962, 309] on table "Facility Process Initiative Type Deployment Completion Year Description Decarbo…" at bounding box center [582, 299] width 876 height 41
drag, startPoint x: 149, startPoint y: 310, endPoint x: 904, endPoint y: 314, distance: 755.7
click at [904, 314] on table "Facility Process Initiative Type Deployment Completion Year Description Decarbo…" at bounding box center [582, 299] width 876 height 41
copy tr "[PERSON_NAME] Aluminum Smelting Switch grid electricity to Green Electricity Gr…"
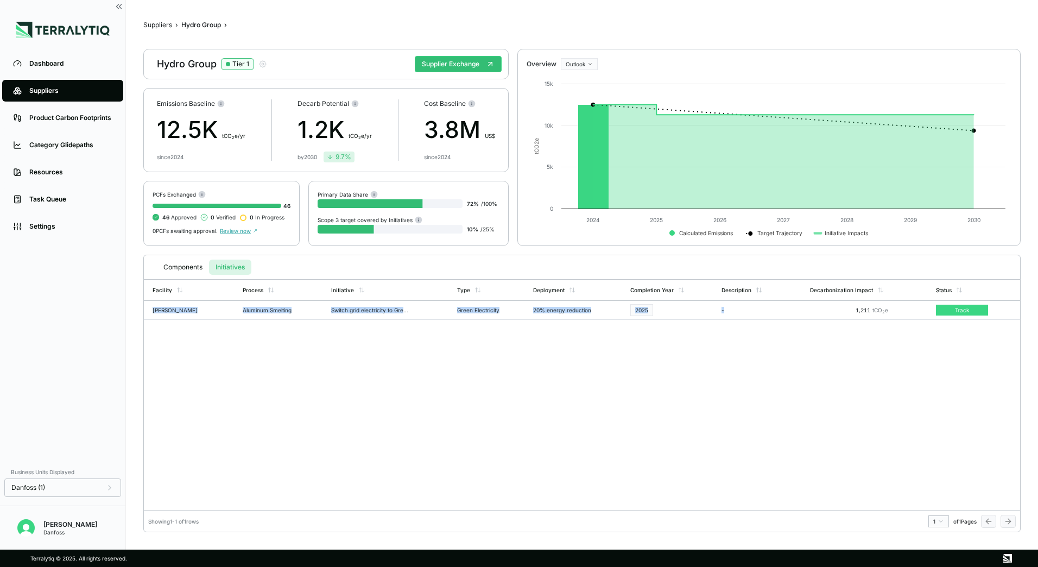
click at [235, 385] on div "Facility Process Initiative Type Deployment Completion Year Description Decarbo…" at bounding box center [582, 394] width 876 height 231
click at [158, 26] on button "Suppliers" at bounding box center [157, 25] width 29 height 9
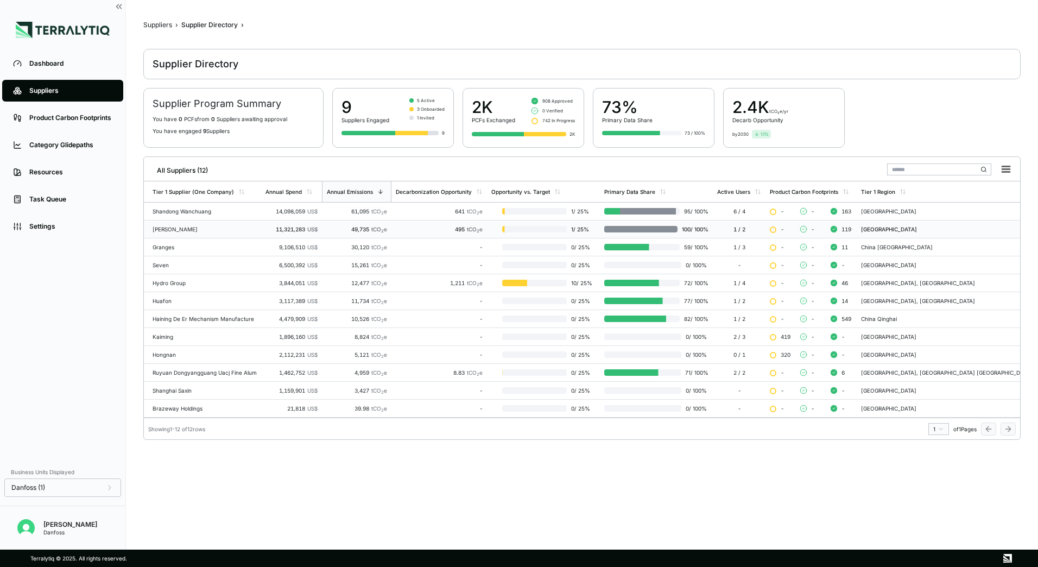
click at [426, 227] on div "495 tCO 2 e" at bounding box center [439, 229] width 87 height 7
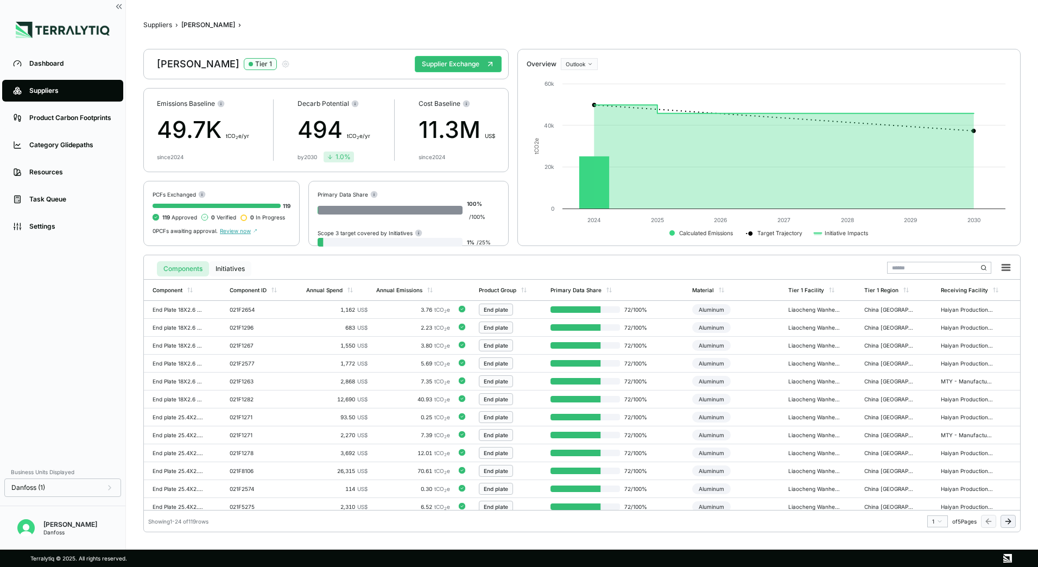
click at [220, 267] on button "Initiatives" at bounding box center [230, 268] width 42 height 15
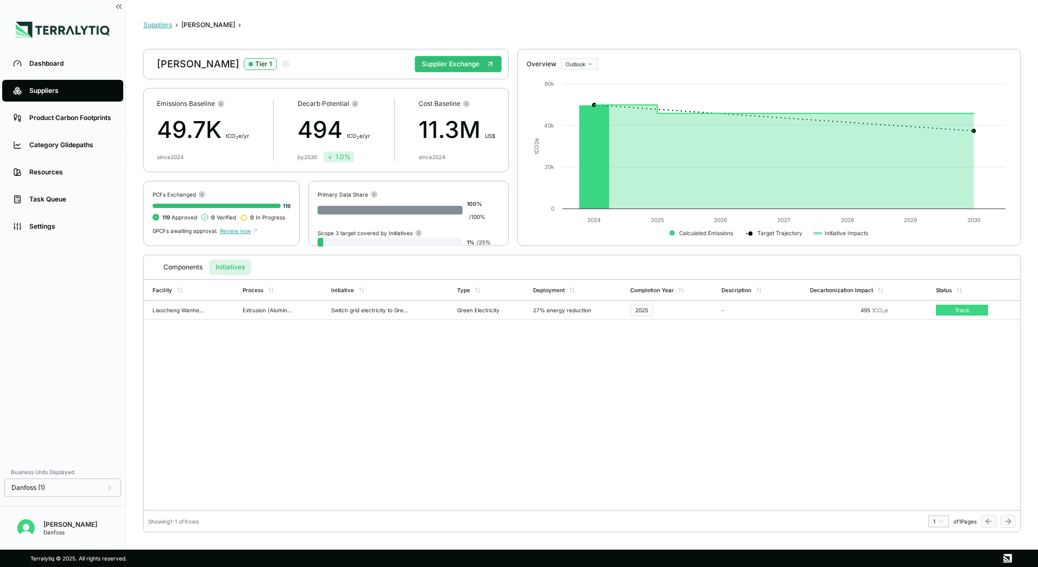
click at [166, 22] on button "Suppliers" at bounding box center [157, 25] width 29 height 9
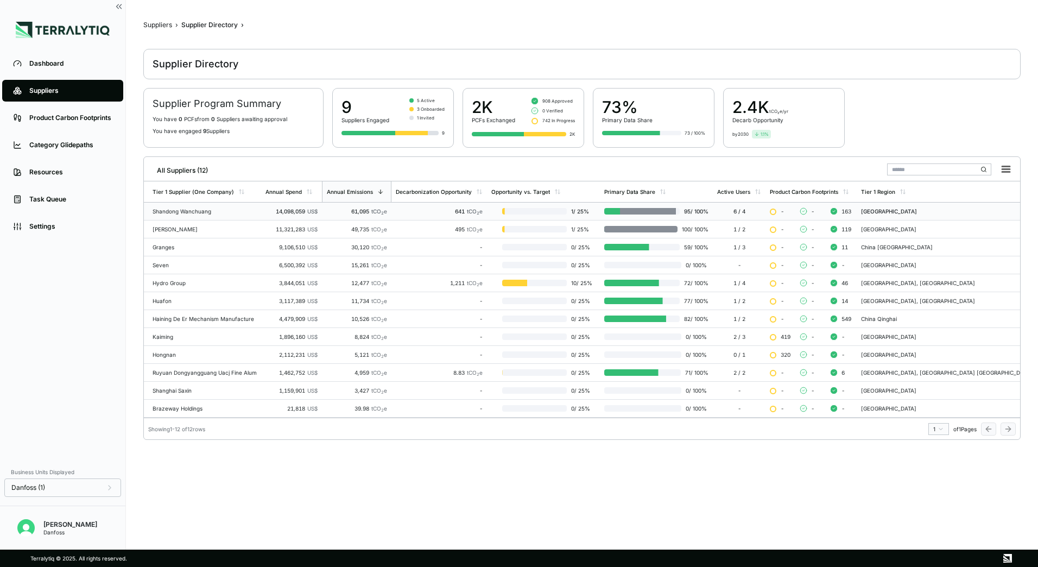
click at [502, 209] on div at bounding box center [496, 211] width 11 height 9
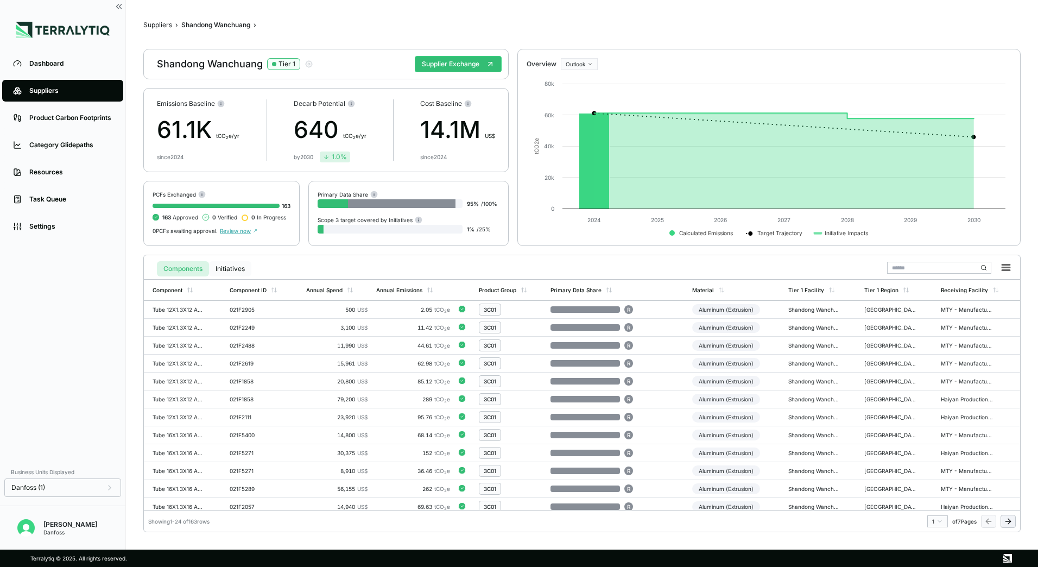
click at [220, 272] on button "Initiatives" at bounding box center [230, 268] width 42 height 15
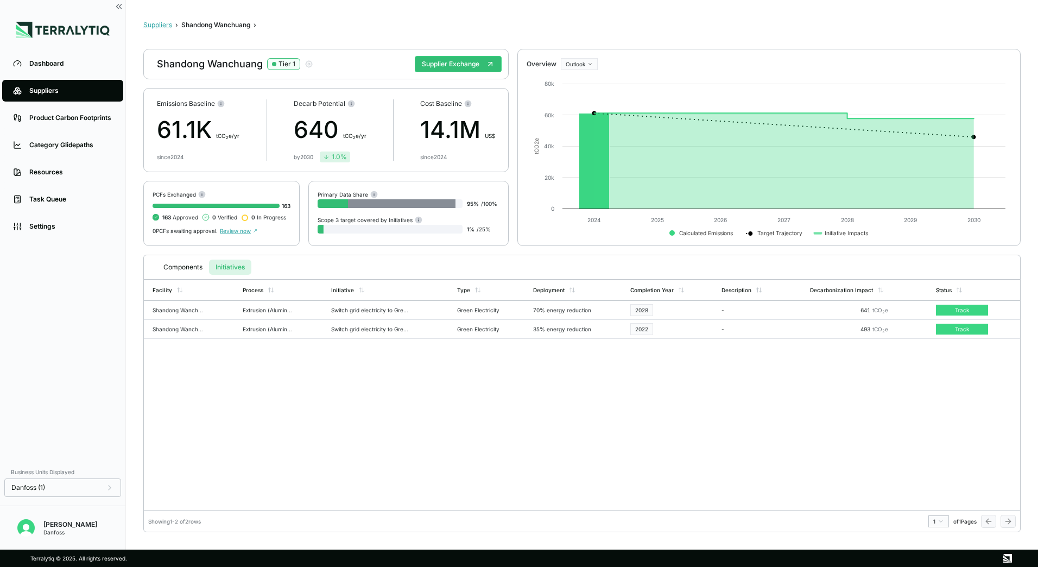
click at [167, 23] on button "Suppliers" at bounding box center [157, 25] width 29 height 9
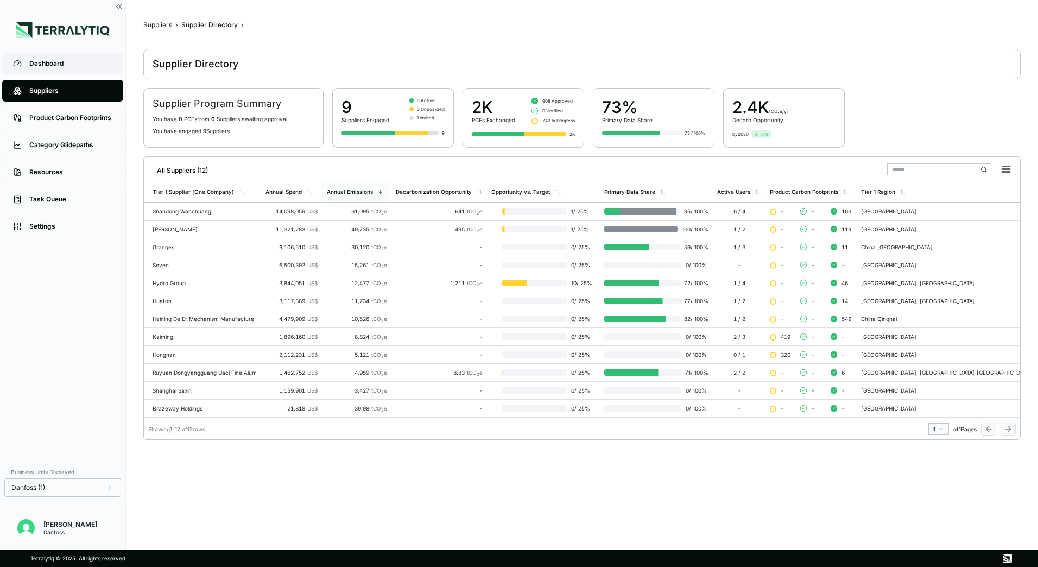
click at [64, 67] on div "Dashboard" at bounding box center [70, 63] width 83 height 9
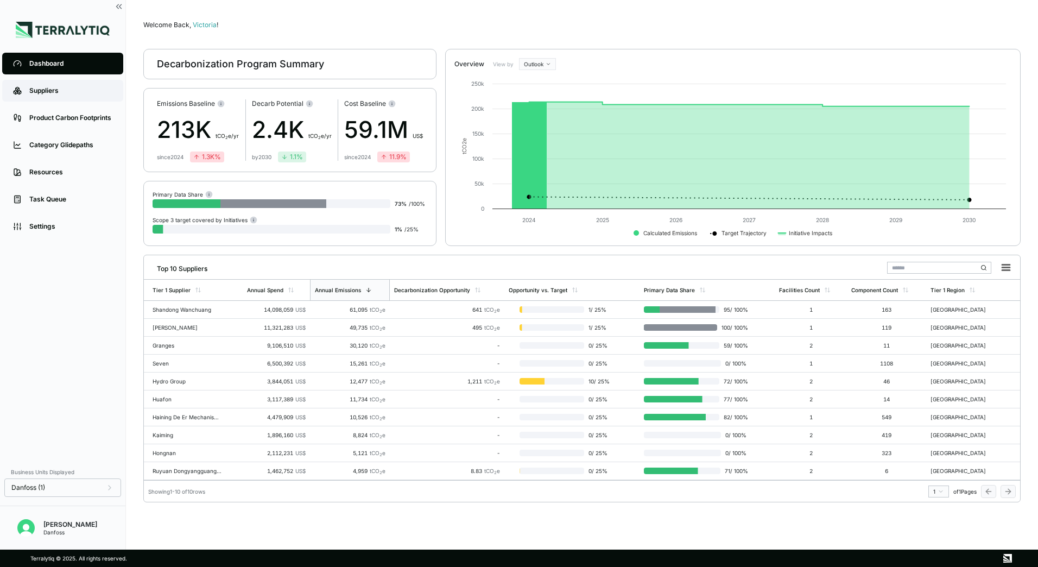
click at [69, 92] on div "Suppliers" at bounding box center [70, 90] width 83 height 9
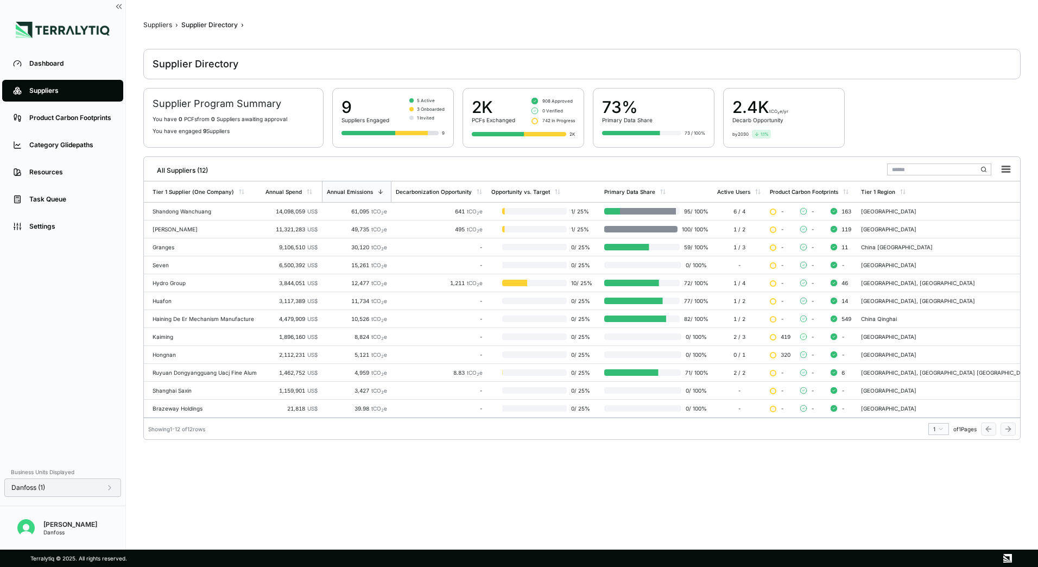
click at [112, 484] on div "Danfoss (1)" at bounding box center [62, 487] width 117 height 18
click at [112, 484] on icon at bounding box center [109, 487] width 9 height 9
click at [175, 390] on icon at bounding box center [174, 393] width 7 height 7
click at [177, 430] on div at bounding box center [174, 432] width 9 height 9
click at [219, 500] on button "Apply" at bounding box center [221, 499] width 25 height 12
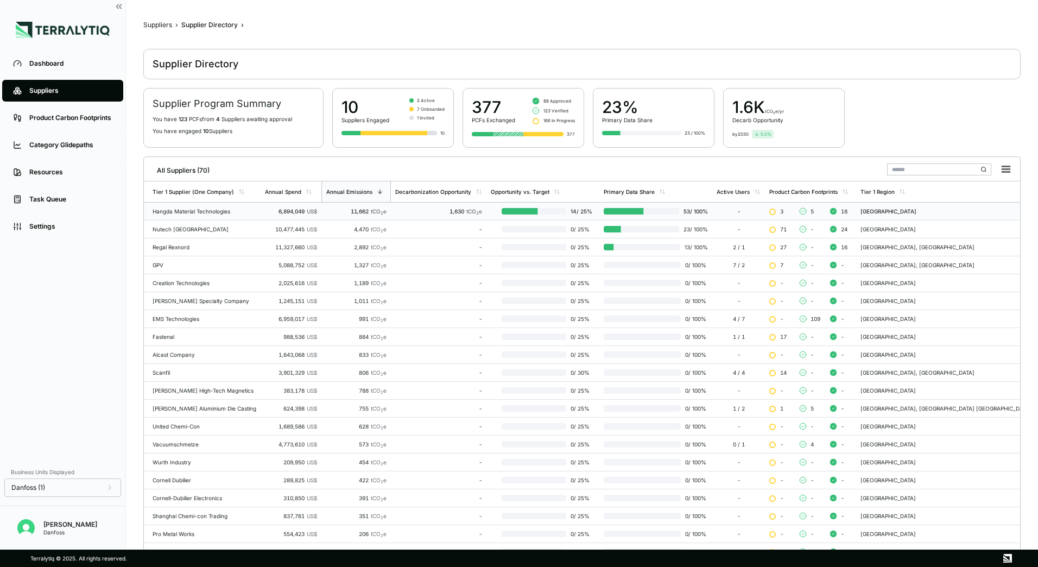
click at [287, 216] on td "6,894,049 US$" at bounding box center [291, 211] width 61 height 18
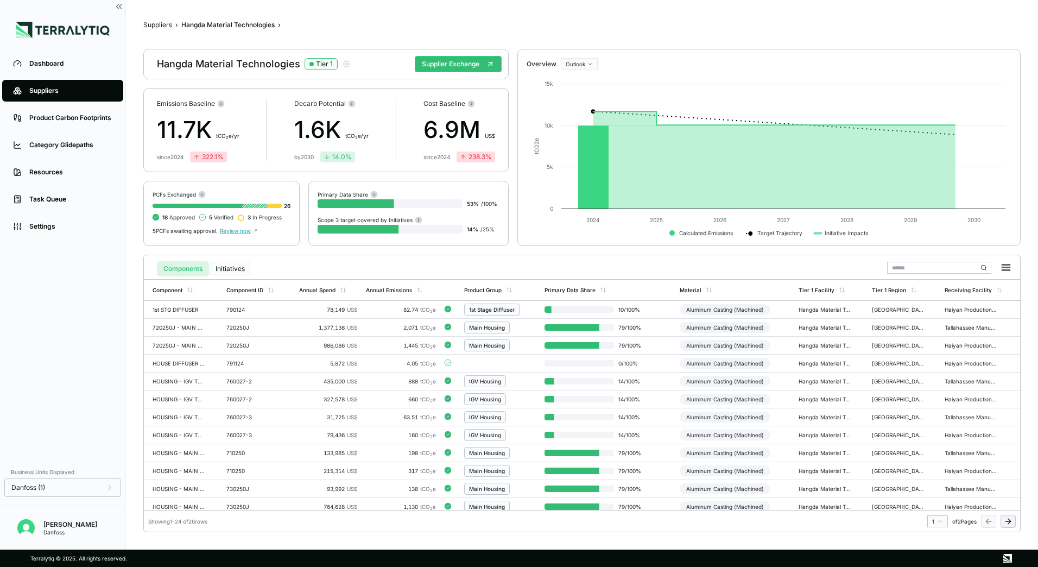
click at [229, 265] on button "Initiatives" at bounding box center [230, 268] width 42 height 15
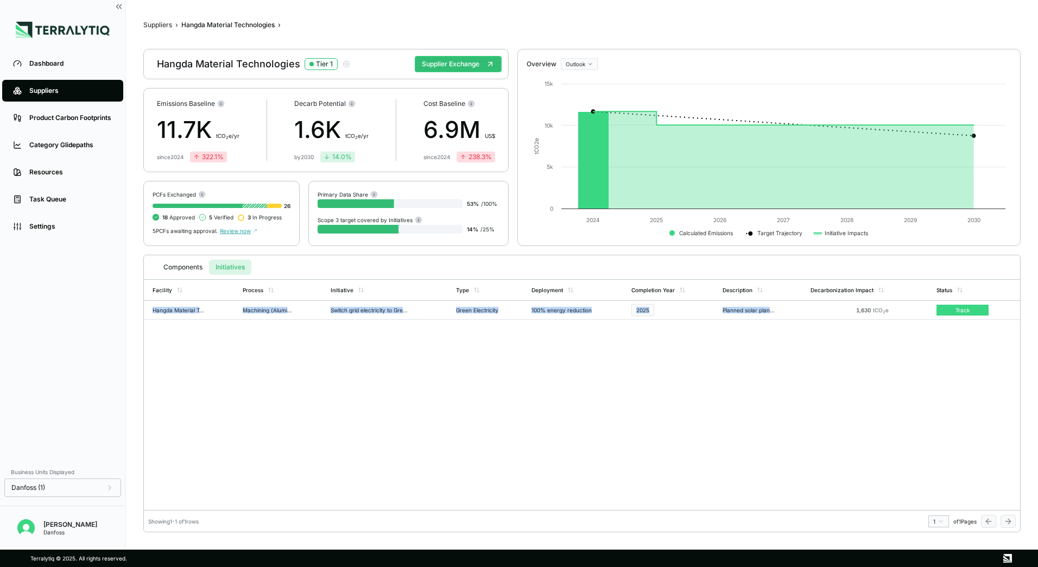
drag, startPoint x: 153, startPoint y: 309, endPoint x: 892, endPoint y: 308, distance: 738.8
click at [892, 308] on table "Facility Process Initiative Type Deployment Completion Year Description Decarbo…" at bounding box center [582, 299] width 876 height 41
copy tr "Hangda Material Technologies(ZhuChe - China Machining (Aluminum) Switch grid el…"
click at [550, 390] on div "Facility Process Initiative Type Deployment Completion Year Description Decarbo…" at bounding box center [582, 394] width 876 height 231
click at [51, 66] on div "Dashboard" at bounding box center [70, 63] width 83 height 9
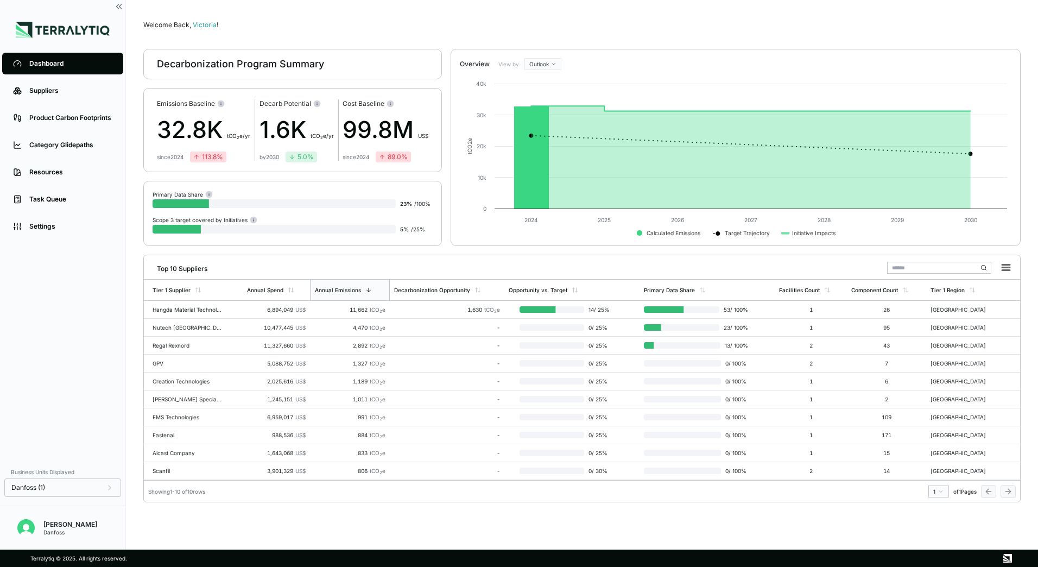
click at [290, 159] on icon at bounding box center [292, 157] width 7 height 7
